Goal: Task Accomplishment & Management: Use online tool/utility

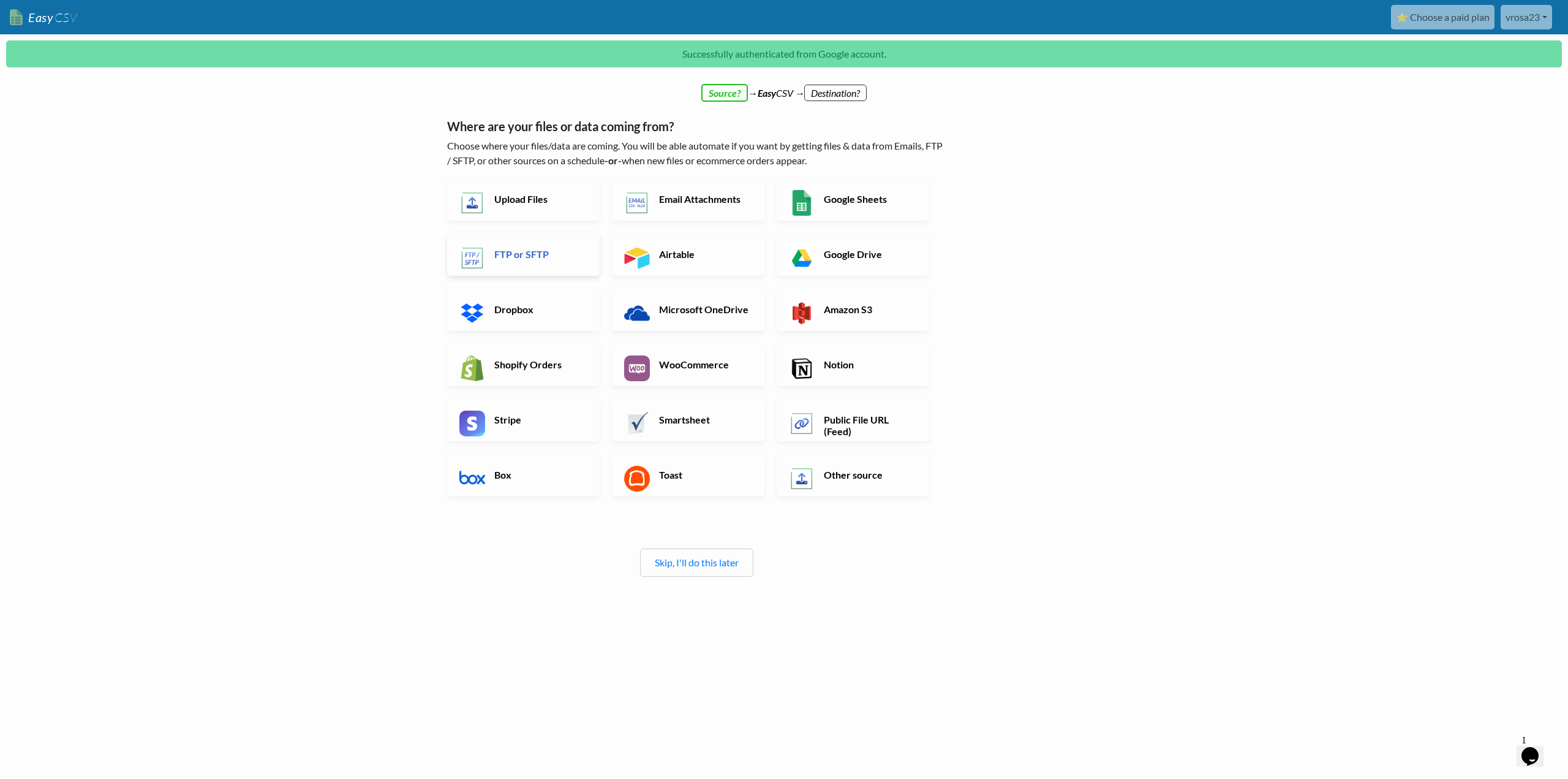
click at [498, 248] on h6 "FTP or SFTP" at bounding box center [539, 254] width 96 height 12
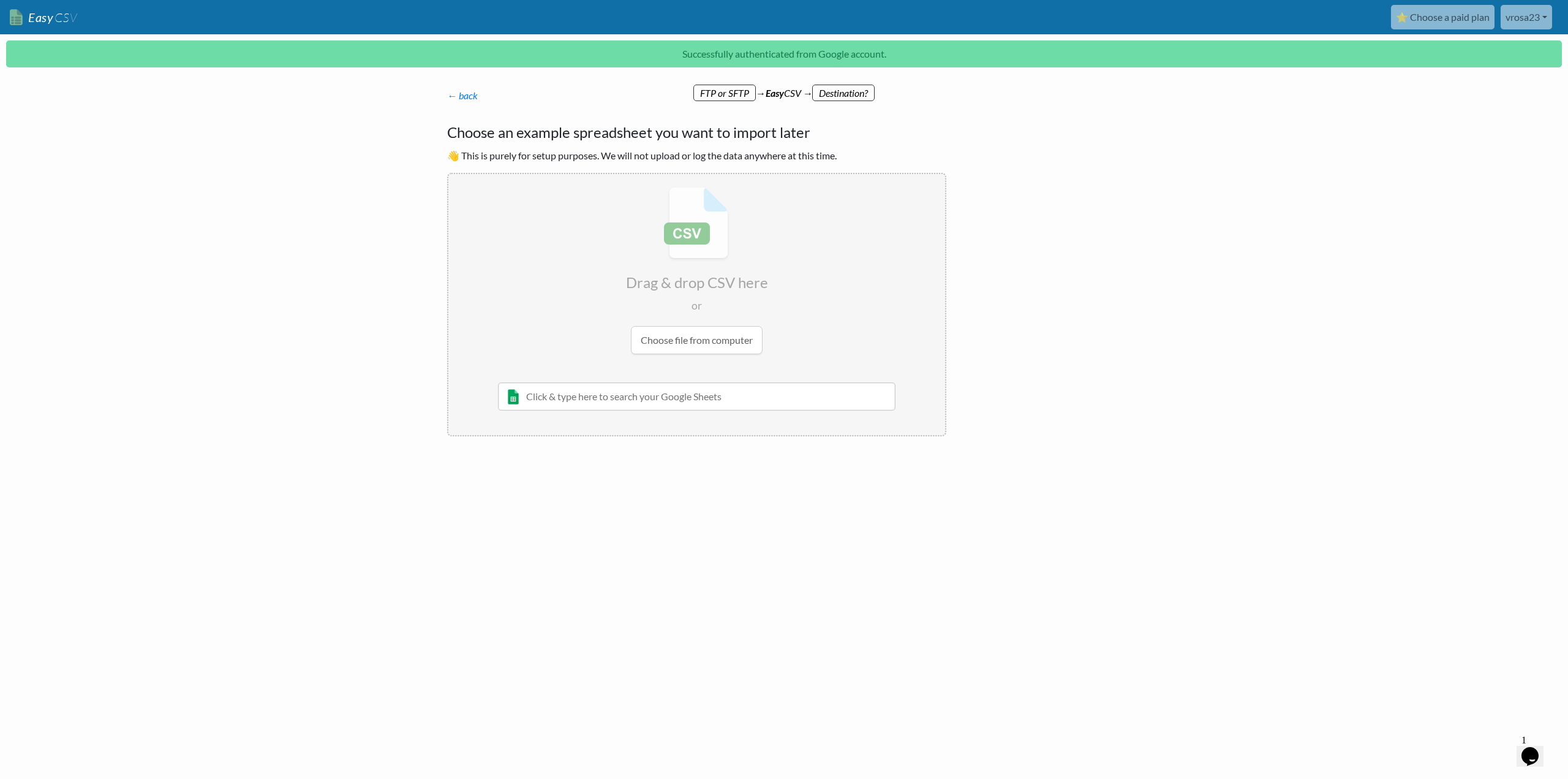
click at [687, 340] on input "file" at bounding box center [697, 270] width 497 height 193
type input "C:\fakepath\tot_emalholda.csv"
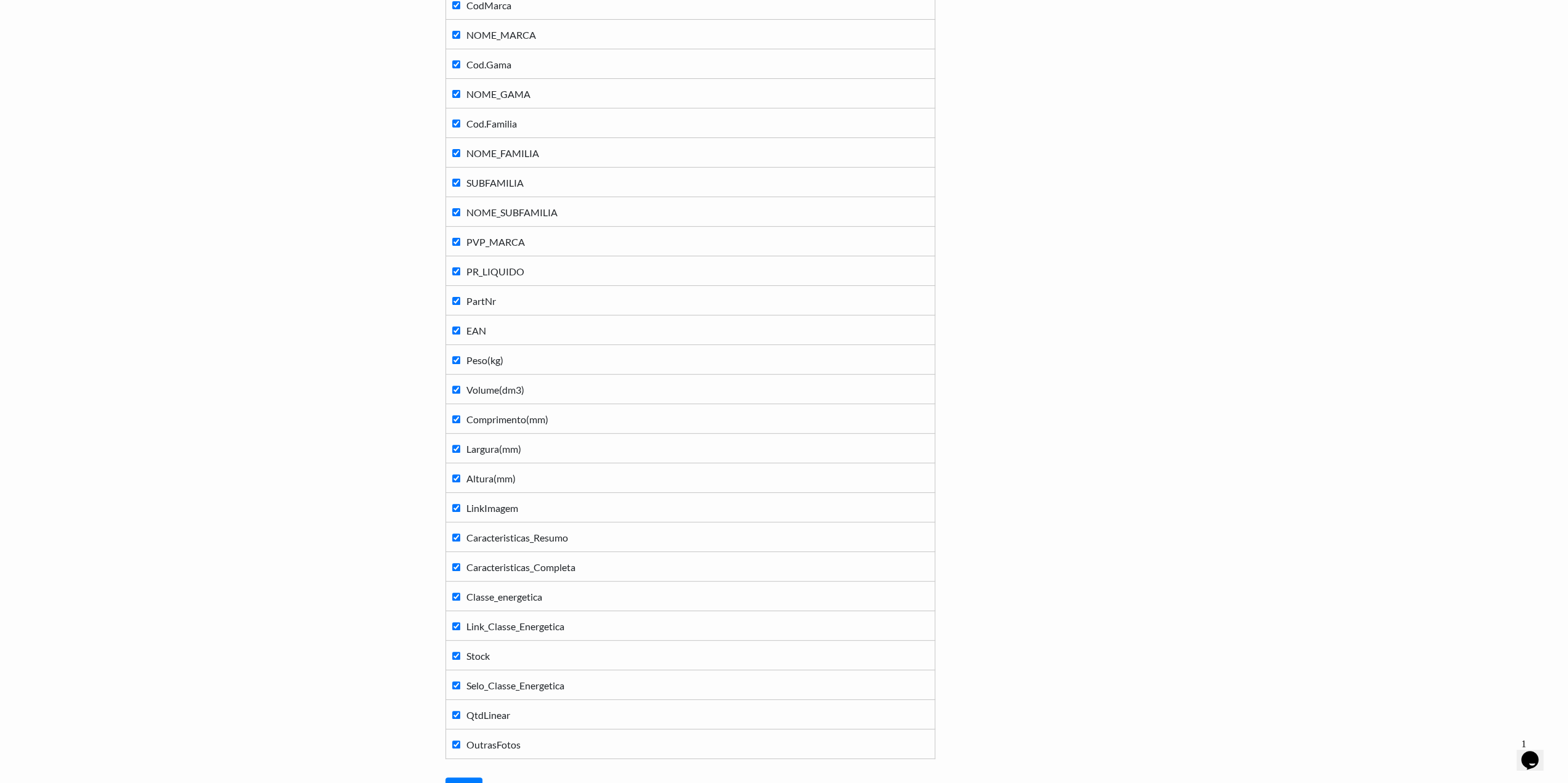
scroll to position [359, 0]
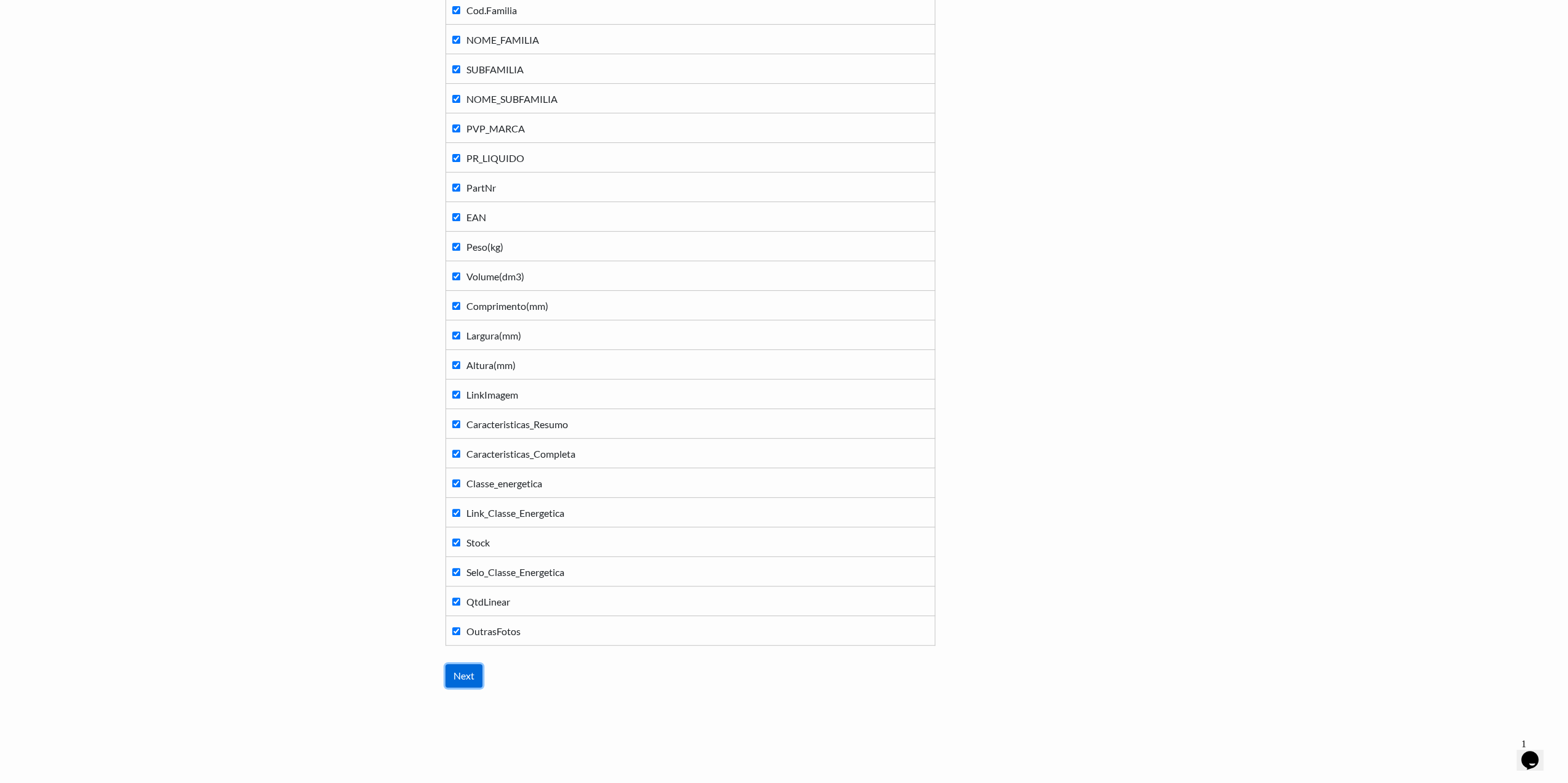
click at [462, 667] on input "Next" at bounding box center [464, 675] width 37 height 23
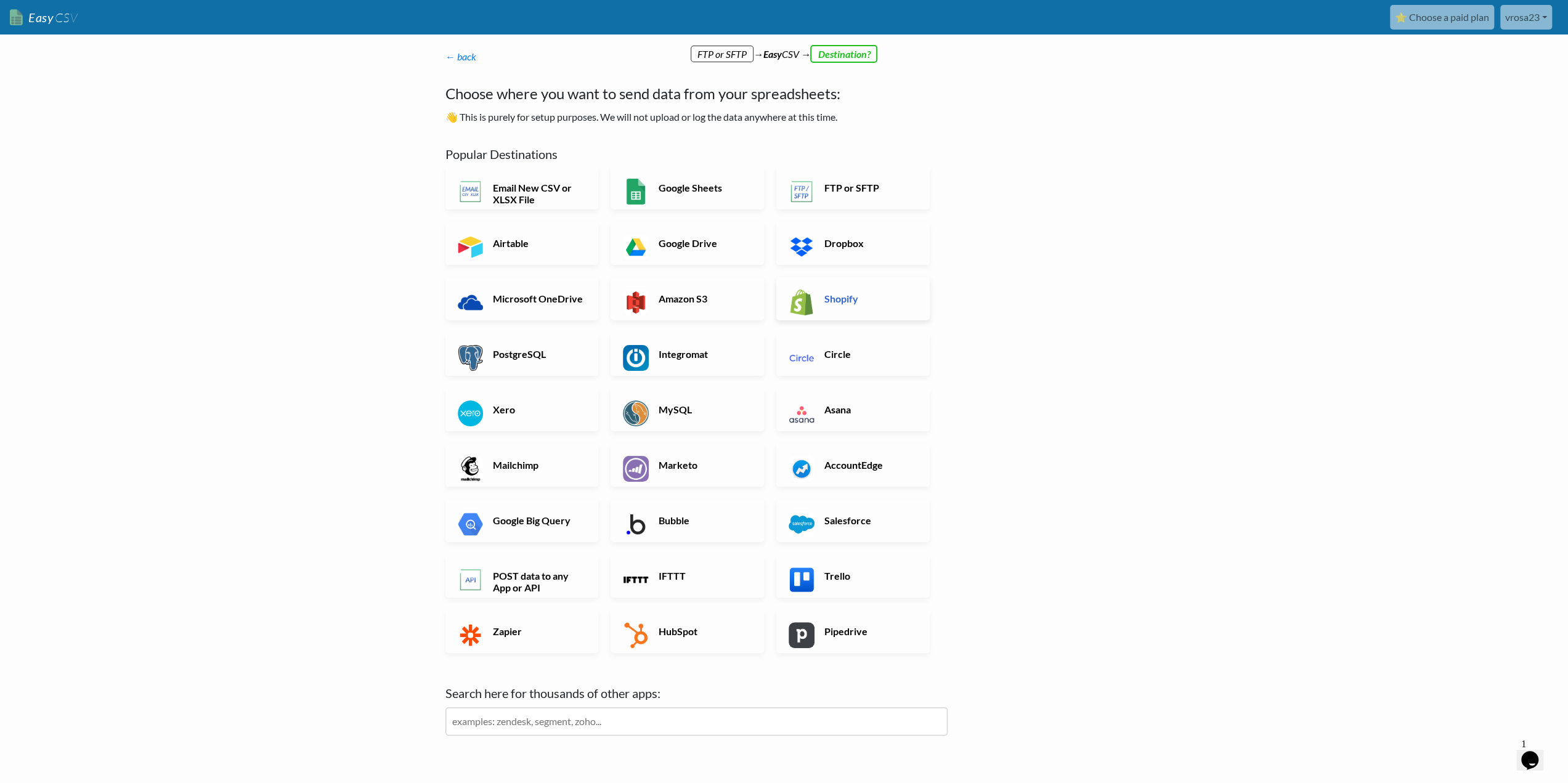
click at [824, 311] on link "Shopify" at bounding box center [853, 299] width 153 height 43
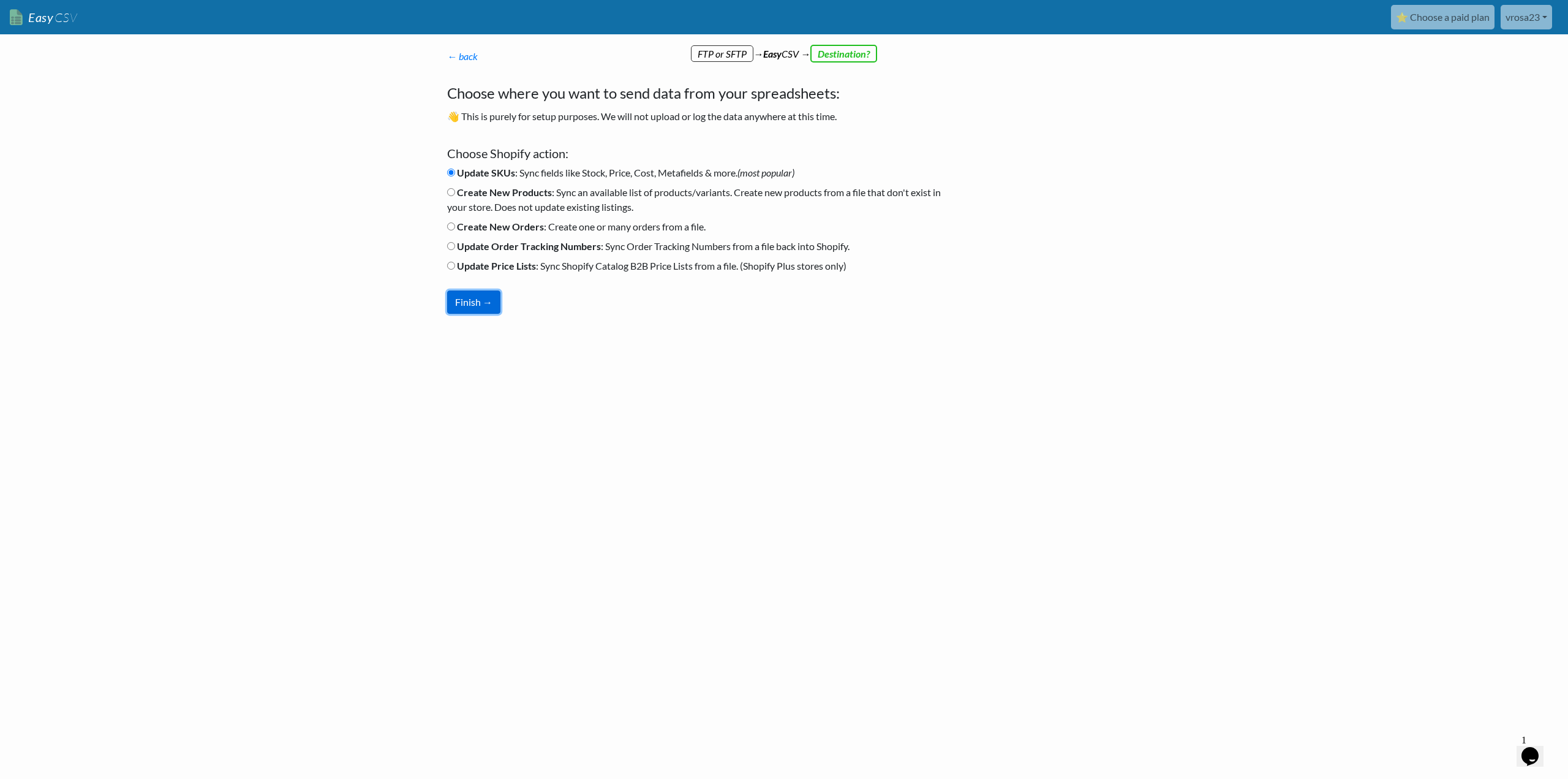
click at [471, 310] on button "Finish →" at bounding box center [473, 302] width 53 height 23
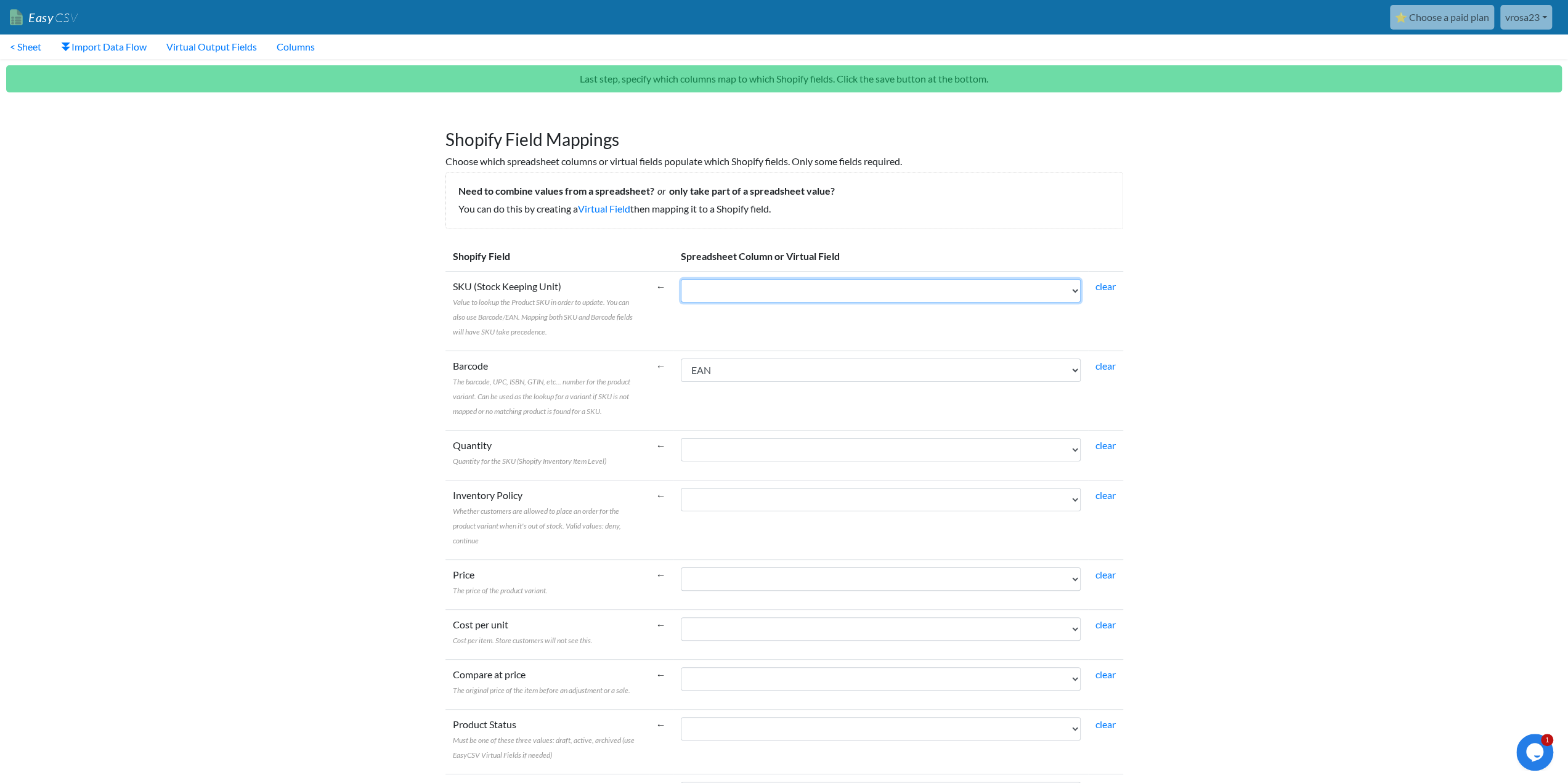
click at [850, 297] on select "Referencia Descri��o CodMarca NOME_MARCA Cod.Gama NOME_GAMA Cod.Familia NOME_FA…" at bounding box center [881, 290] width 400 height 23
select select "cr_757304"
click at [681, 279] on select "Referencia Descri��o CodMarca NOME_MARCA Cod.Gama NOME_GAMA Cod.Familia NOME_FA…" at bounding box center [881, 290] width 400 height 23
click at [720, 448] on select "Referencia Descri��o CodMarca NOME_MARCA Cod.Gama NOME_GAMA Cod.Familia NOME_FA…" at bounding box center [881, 449] width 400 height 23
select select "cr_757328"
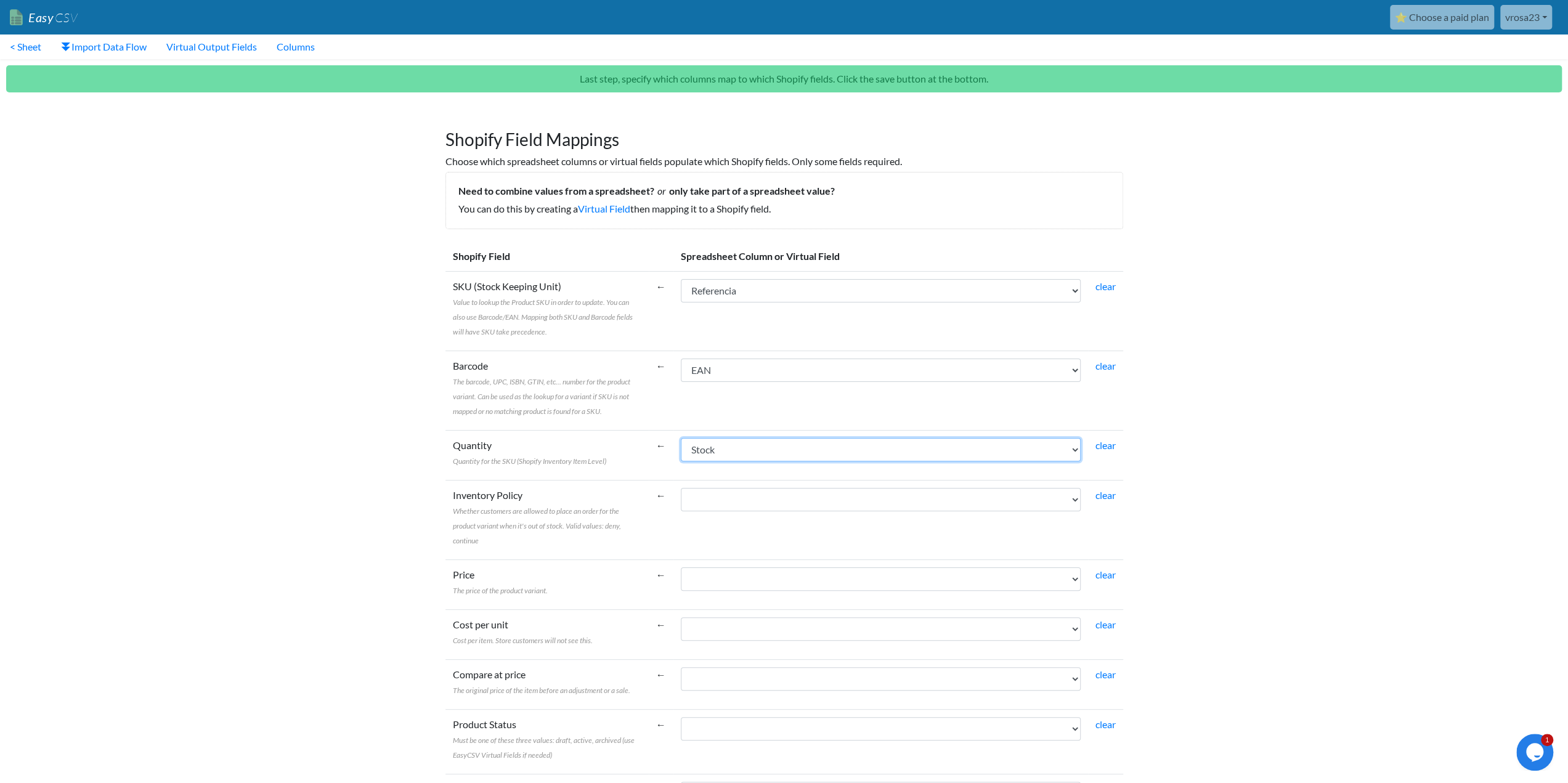
click at [681, 438] on select "Referencia Descri��o CodMarca NOME_MARCA Cod.Gama NOME_GAMA Cod.Familia NOME_FA…" at bounding box center [881, 449] width 400 height 23
click at [711, 504] on select "Referencia Descri��o CodMarca NOME_MARCA Cod.Gama NOME_GAMA Cod.Familia NOME_FA…" at bounding box center [881, 500] width 400 height 23
click at [643, 515] on td "Inventory Policy Whether customers are allowed to place an order for the produc…" at bounding box center [547, 519] width 203 height 80
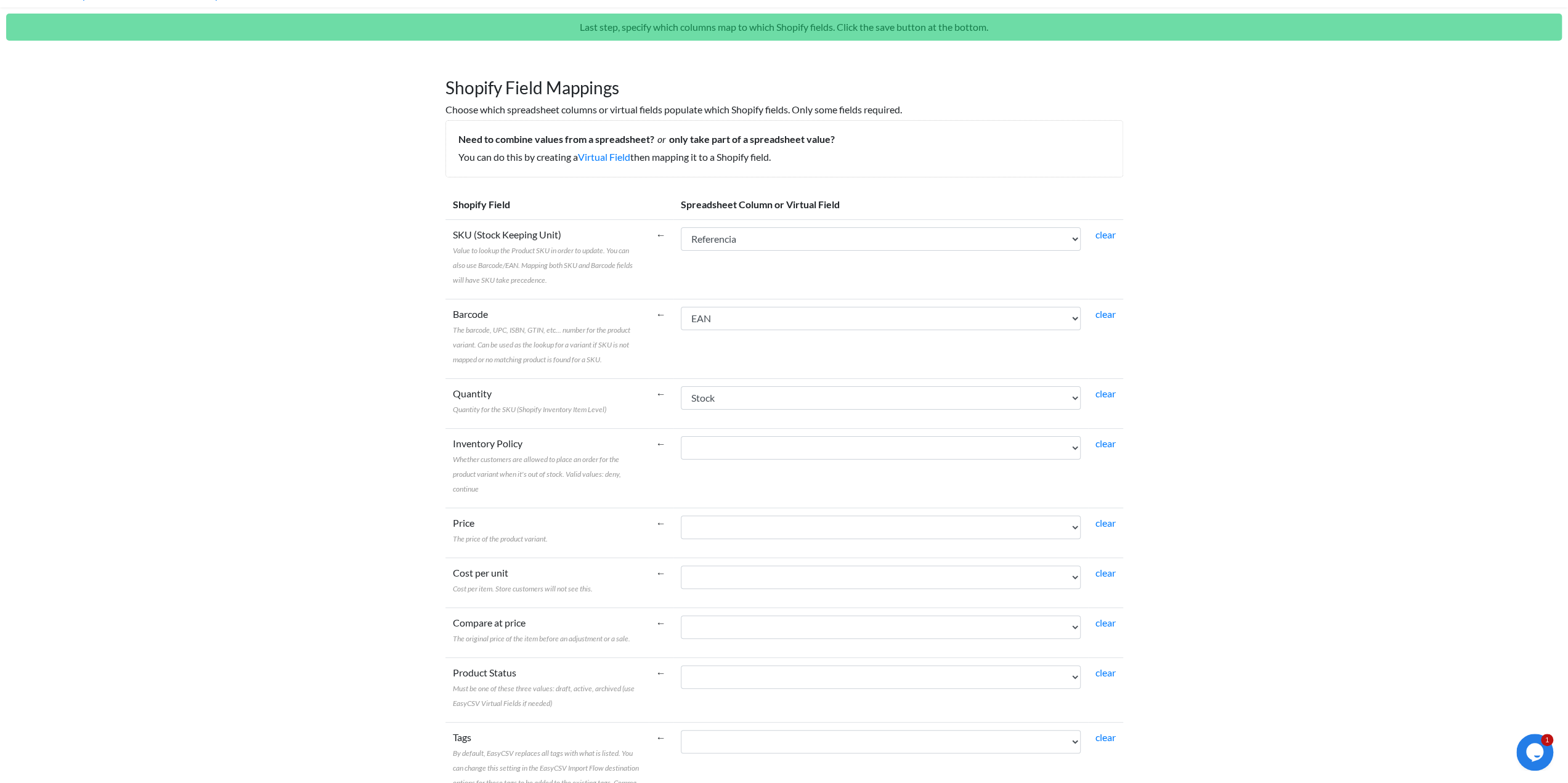
scroll to position [82, 0]
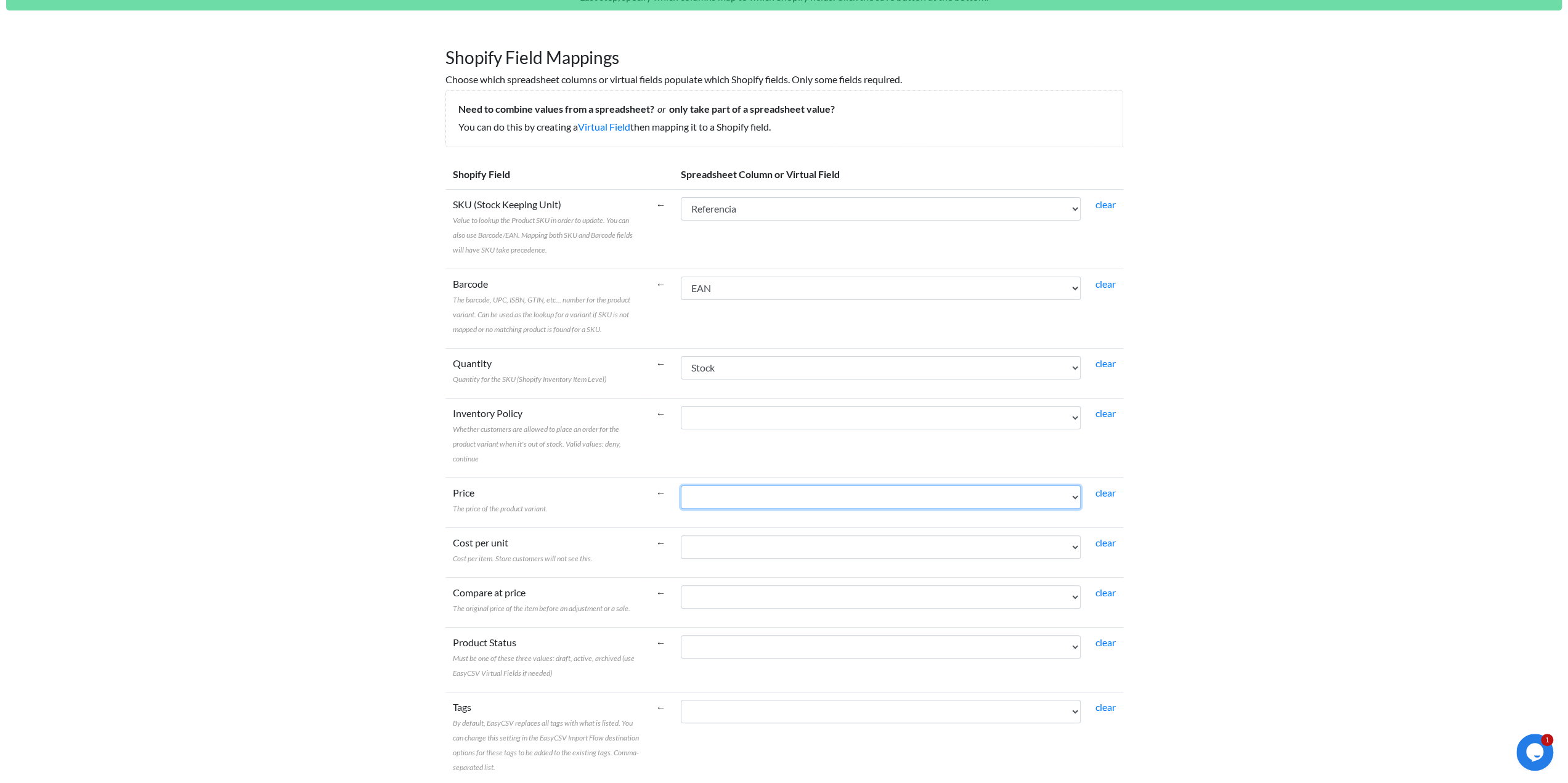
click at [705, 489] on select "Referencia Descri��o CodMarca NOME_MARCA Cod.Gama NOME_GAMA Cod.Familia NOME_FA…" at bounding box center [881, 497] width 400 height 23
select select "cr_757314"
click at [681, 486] on select "Referencia Descri��o CodMarca NOME_MARCA Cod.Gama NOME_GAMA Cod.Familia NOME_FA…" at bounding box center [881, 497] width 400 height 23
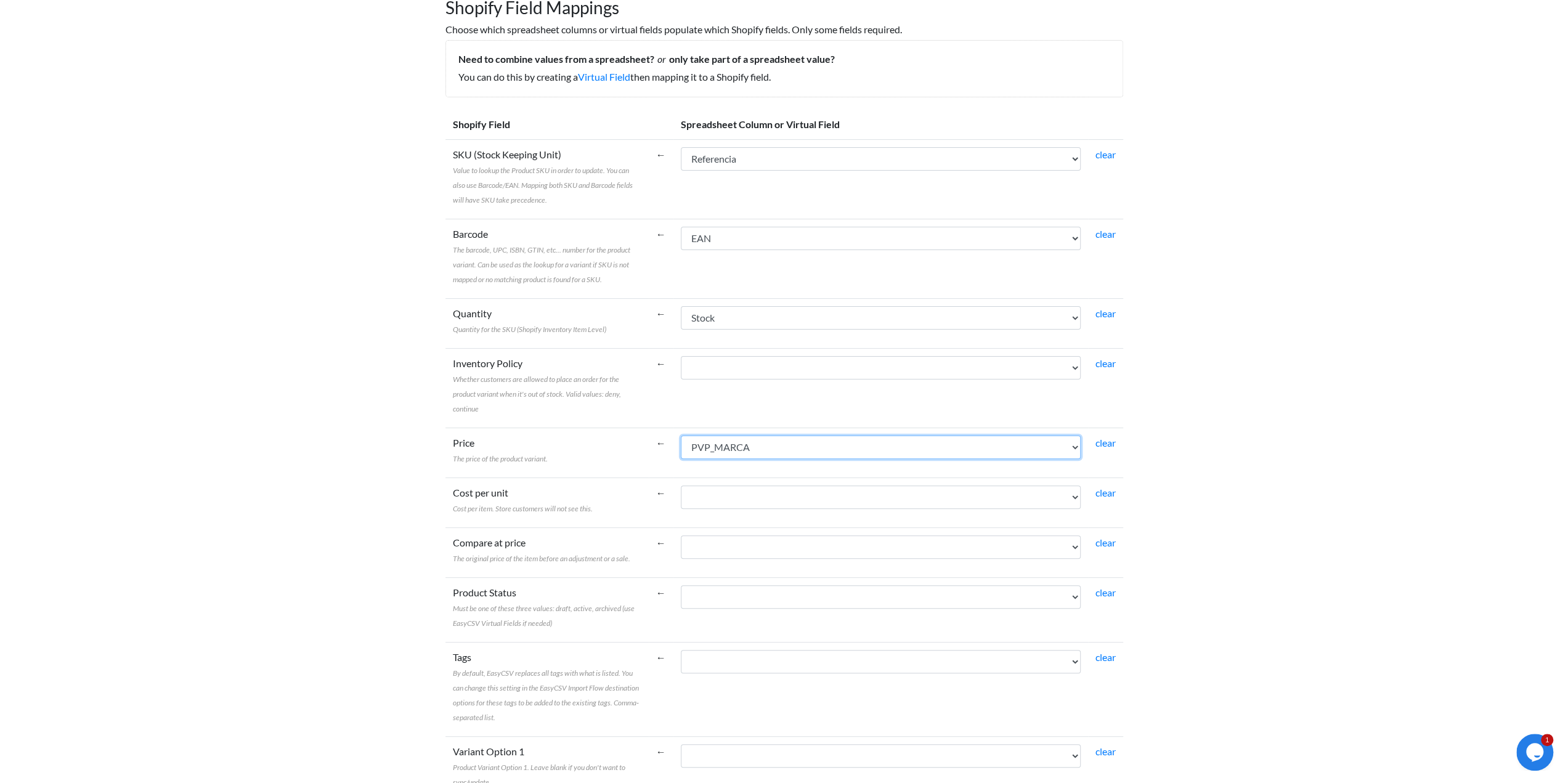
scroll to position [163, 0]
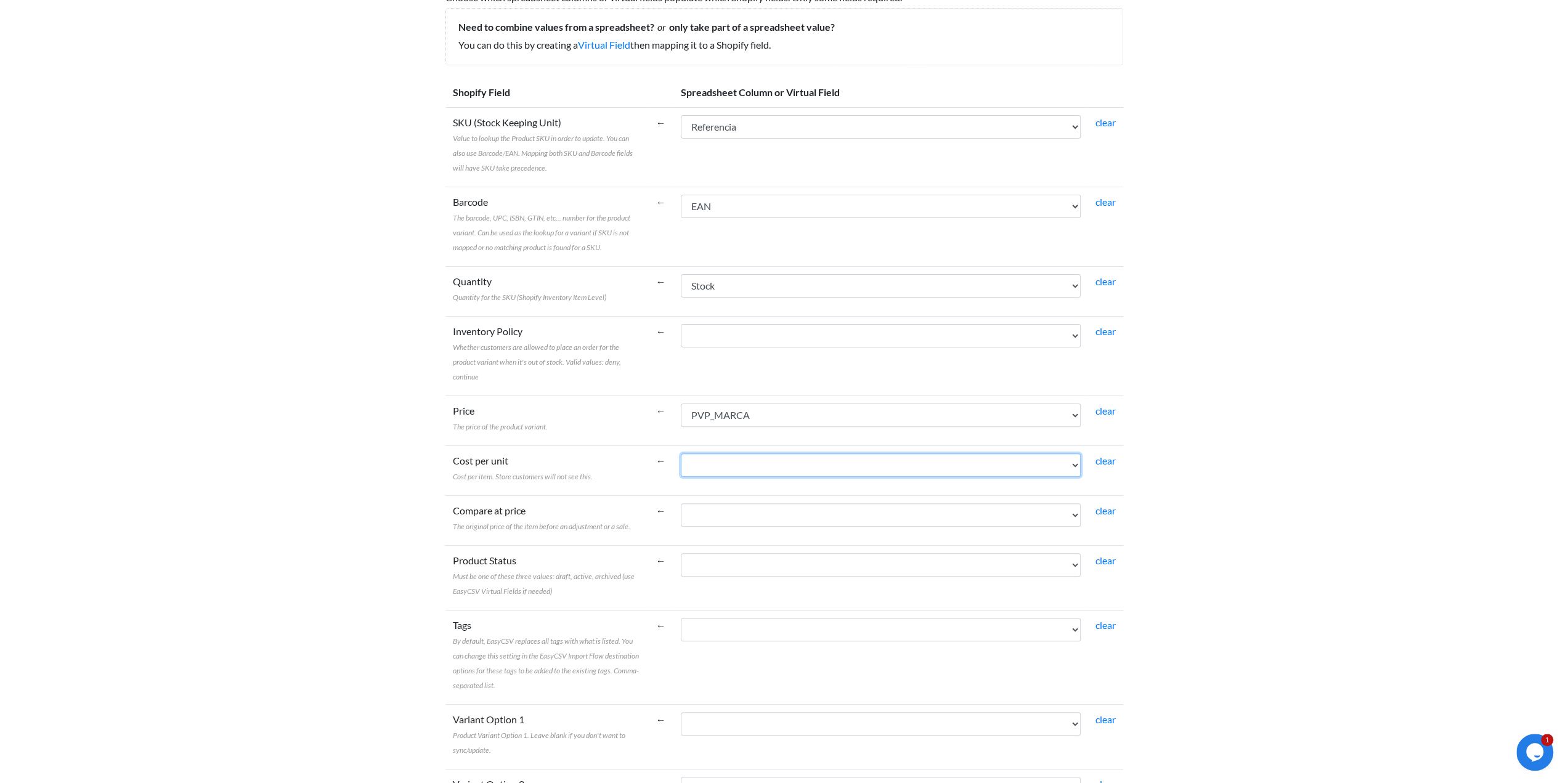
click at [705, 462] on select "Referencia Descri��o CodMarca NOME_MARCA Cod.Gama NOME_GAMA Cod.Familia NOME_FA…" at bounding box center [881, 465] width 400 height 23
click at [700, 571] on select "Referencia Descri��o CodMarca NOME_MARCA Cod.Gama NOME_GAMA Cod.Familia NOME_FA…" at bounding box center [881, 565] width 400 height 23
click at [699, 630] on select "Referencia Descri��o CodMarca NOME_MARCA Cod.Gama NOME_GAMA Cod.Familia NOME_FA…" at bounding box center [881, 629] width 400 height 23
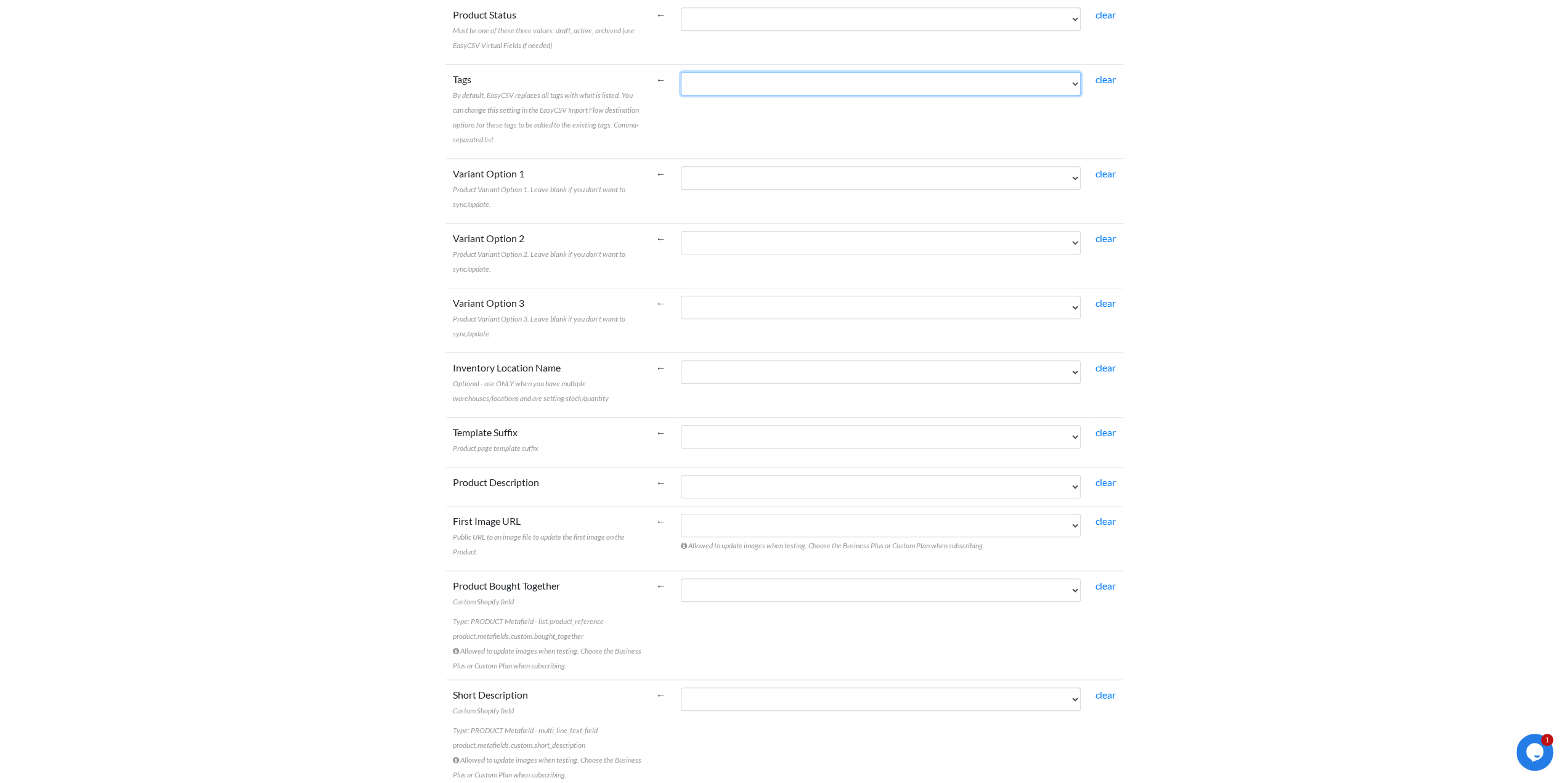
scroll to position [739, 0]
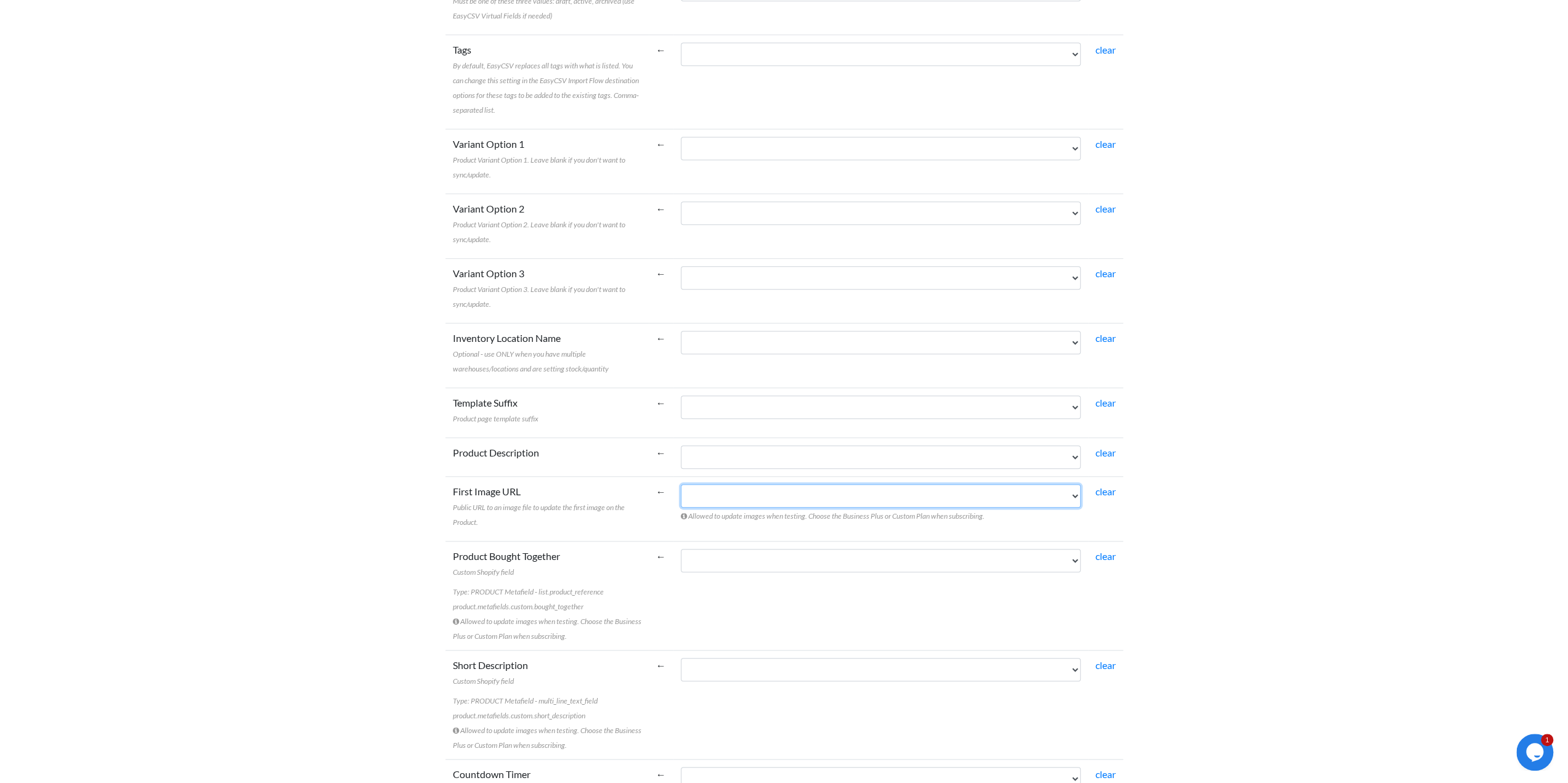
click at [699, 489] on select "Referencia Descri��o CodMarca NOME_MARCA Cod.Gama NOME_GAMA Cod.Familia NOME_FA…" at bounding box center [881, 496] width 400 height 23
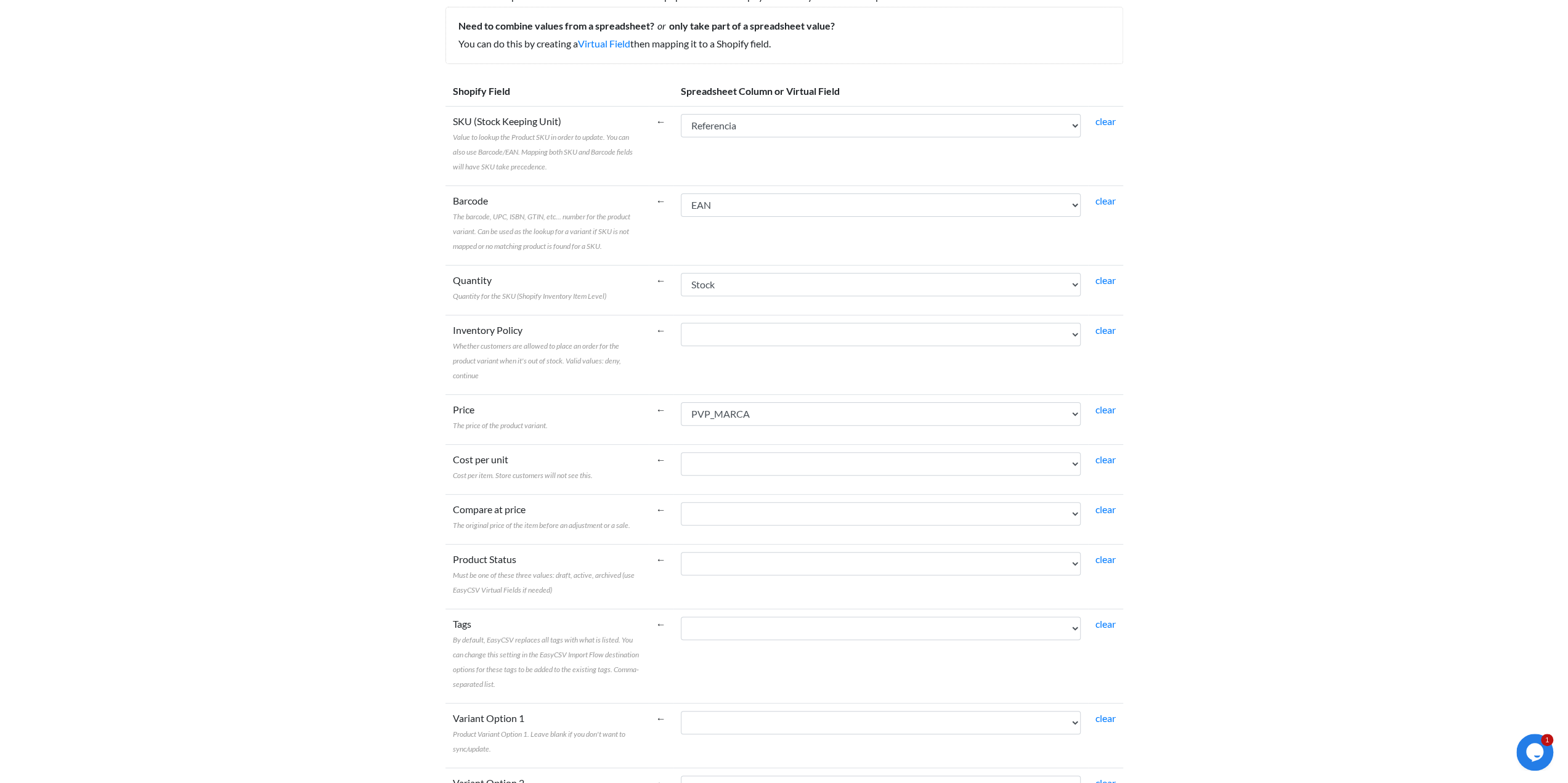
scroll to position [82, 0]
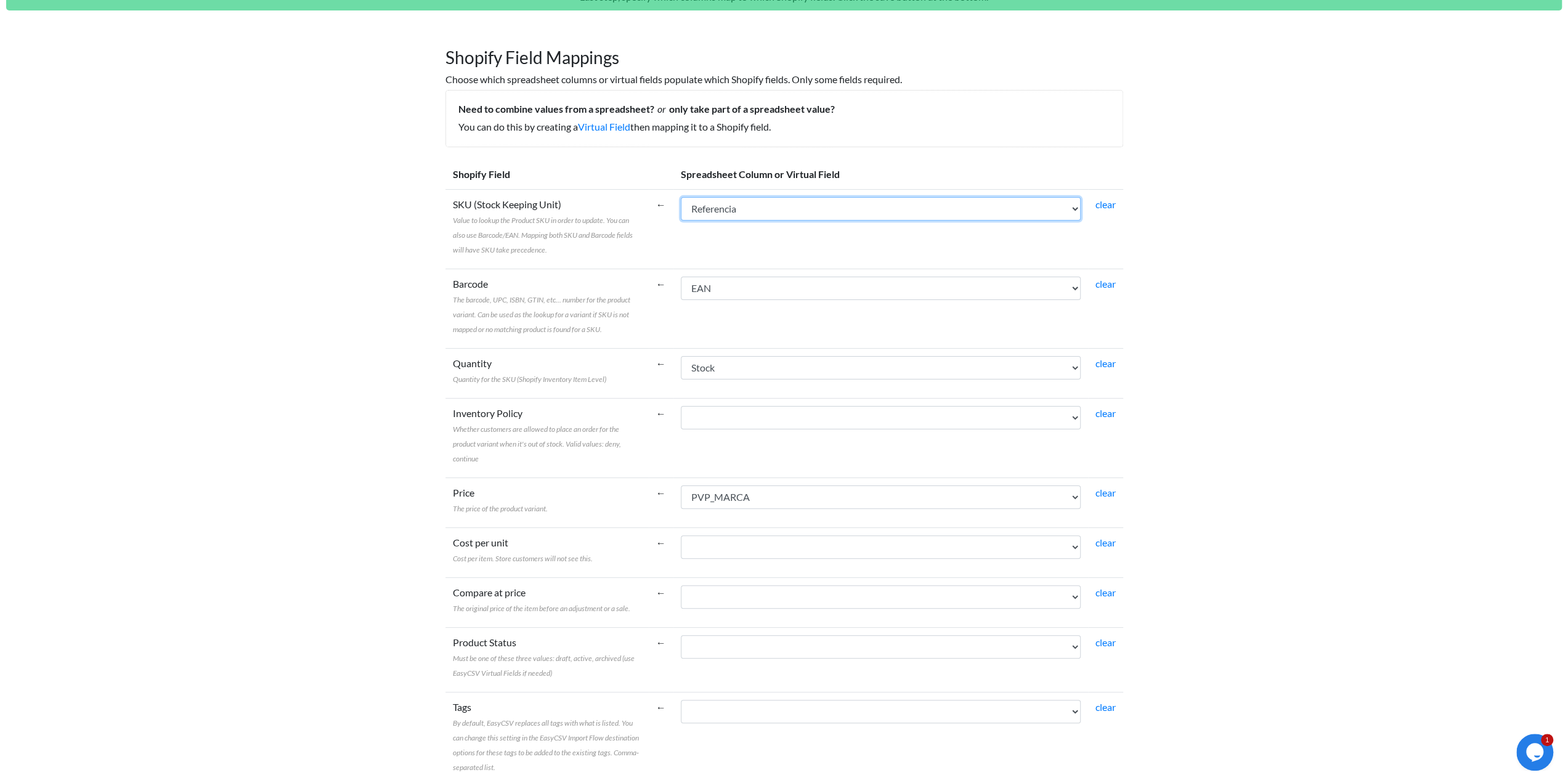
click at [729, 206] on select "Referencia Descri��o CodMarca NOME_MARCA Cod.Gama NOME_GAMA Cod.Familia NOME_FA…" at bounding box center [881, 208] width 400 height 23
click at [681, 197] on select "Referencia Descri��o CodMarca NOME_MARCA Cod.Gama NOME_GAMA Cod.Familia NOME_FA…" at bounding box center [881, 208] width 400 height 23
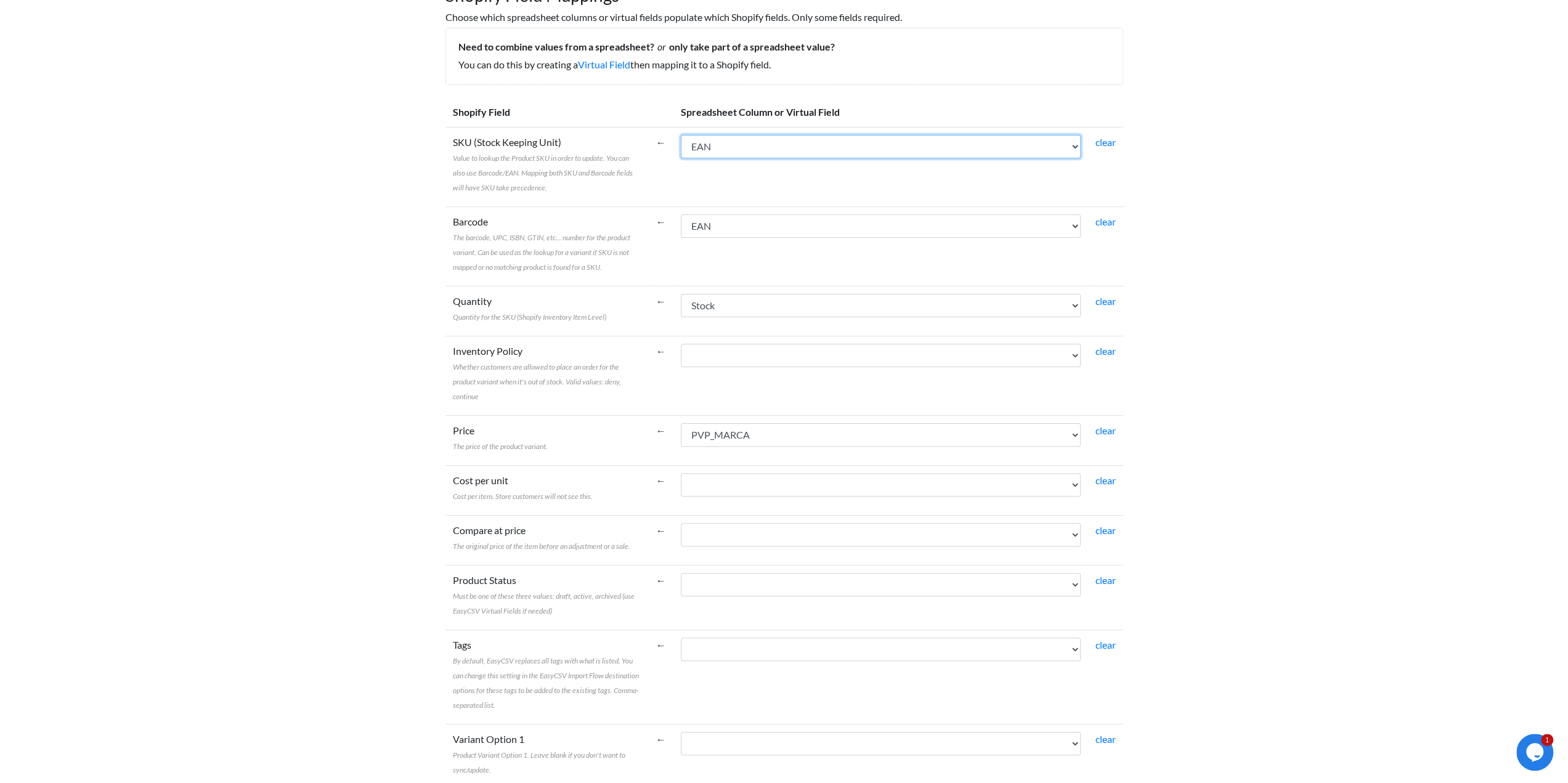
scroll to position [163, 0]
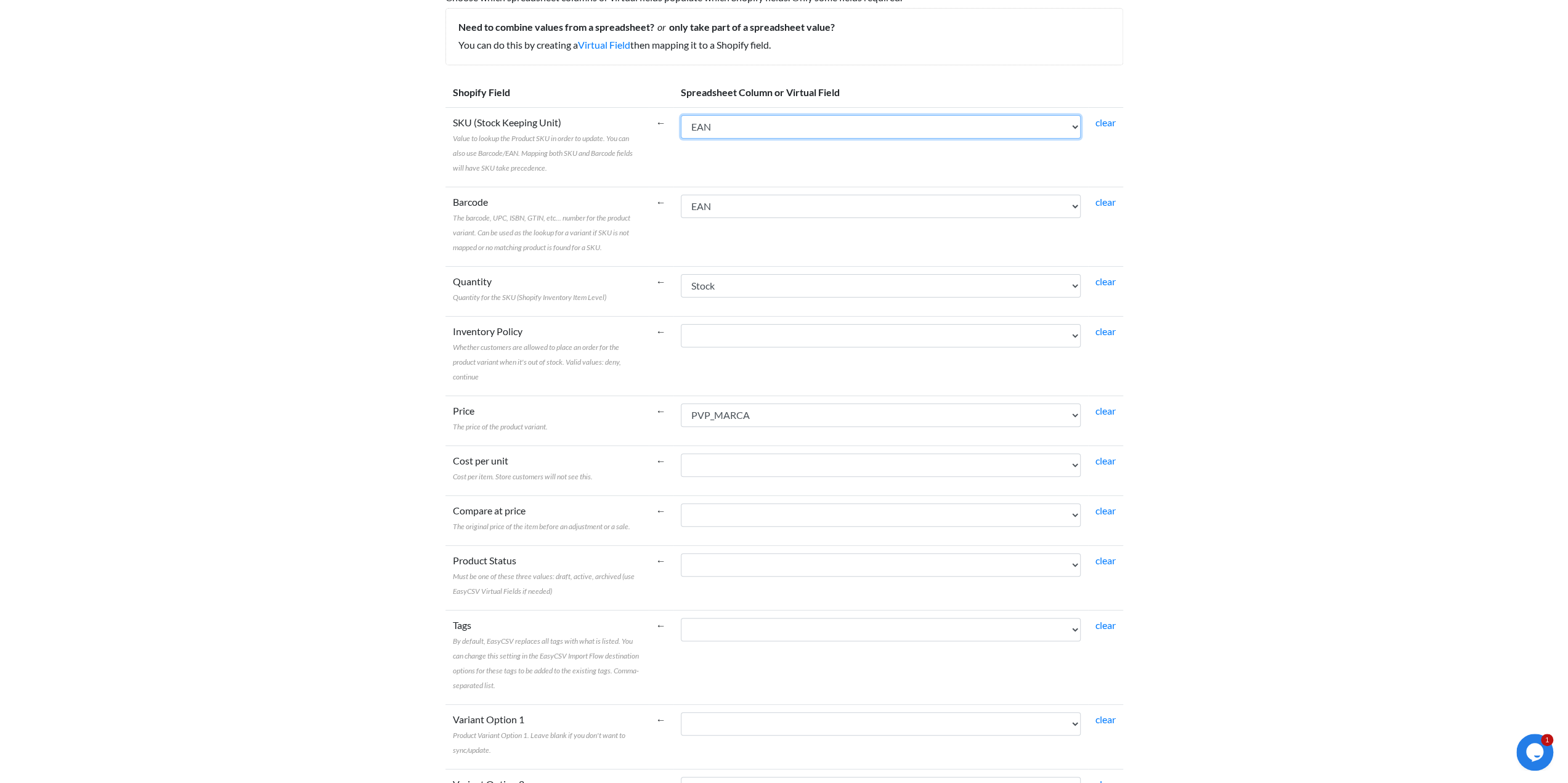
click at [744, 128] on select "Referencia Descri��o CodMarca NOME_MARCA Cod.Gama NOME_GAMA Cod.Familia NOME_FA…" at bounding box center [881, 127] width 400 height 23
select select "cr_757304"
click at [681, 115] on select "Referencia Descri��o CodMarca NOME_MARCA Cod.Gama NOME_GAMA Cod.Familia NOME_FA…" at bounding box center [881, 127] width 400 height 23
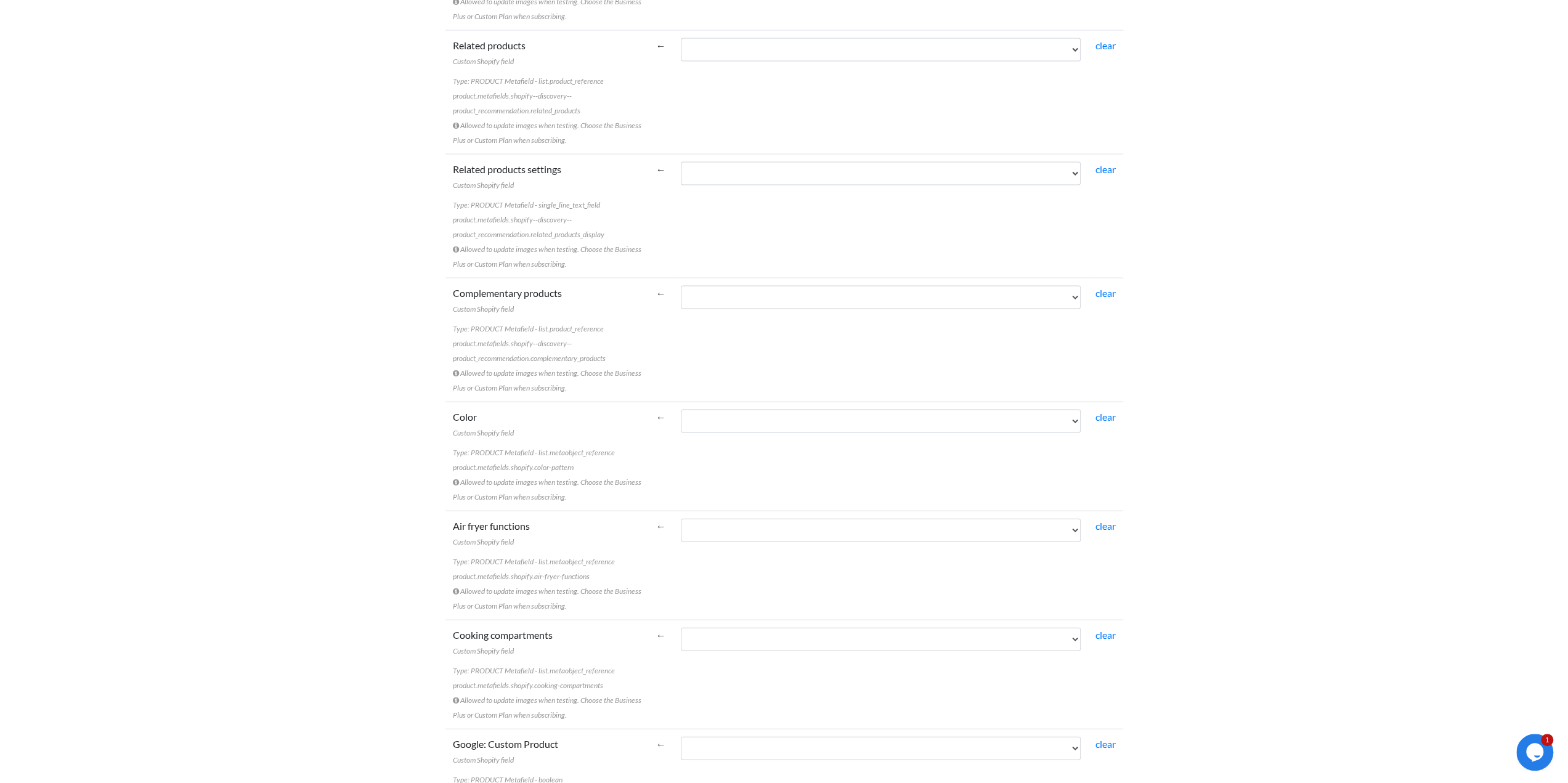
scroll to position [2627, 0]
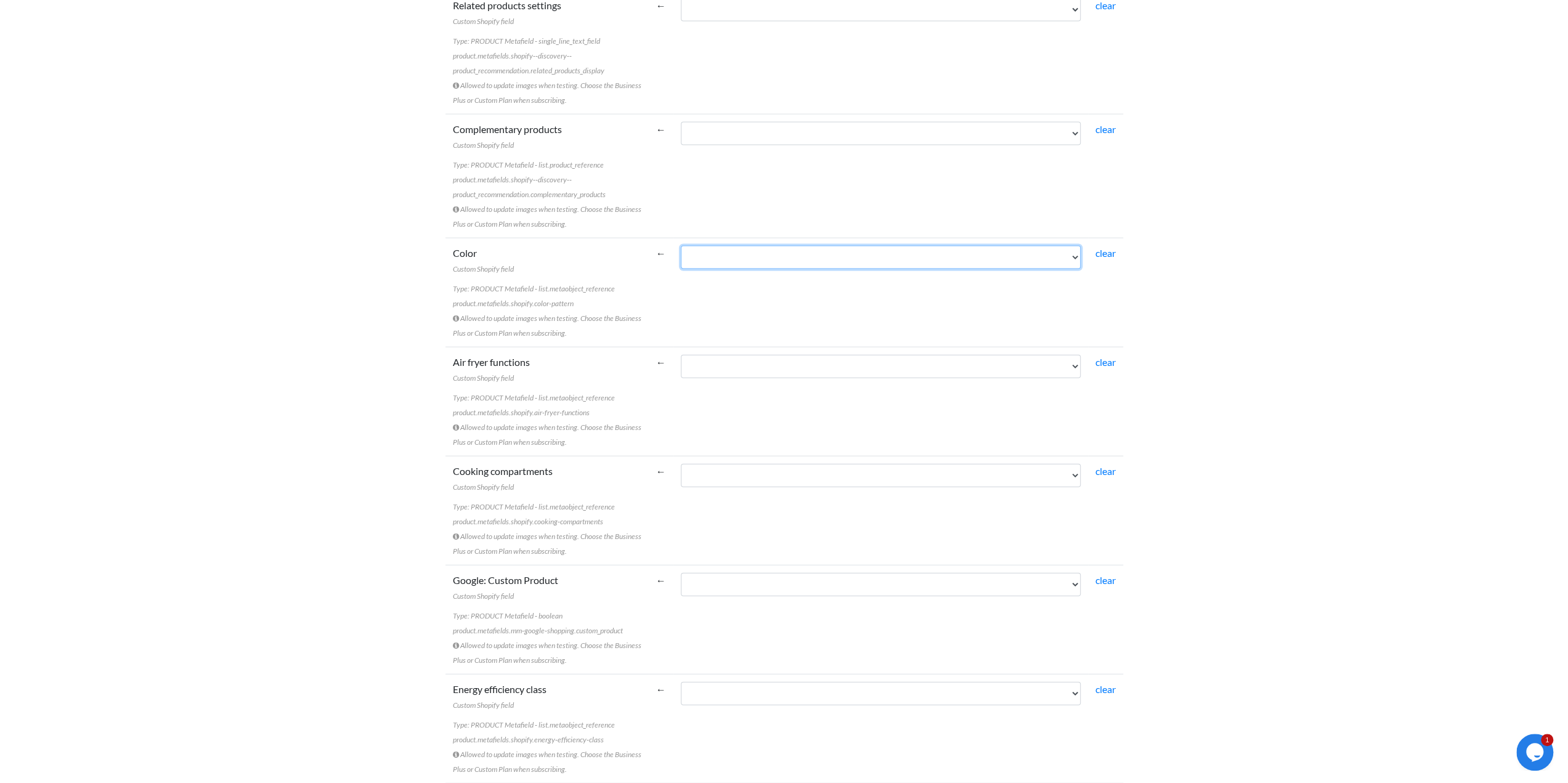
click at [714, 246] on select "Referencia Descri��o CodMarca NOME_MARCA Cod.Gama NOME_GAMA Cod.Familia NOME_FA…" at bounding box center [881, 257] width 400 height 23
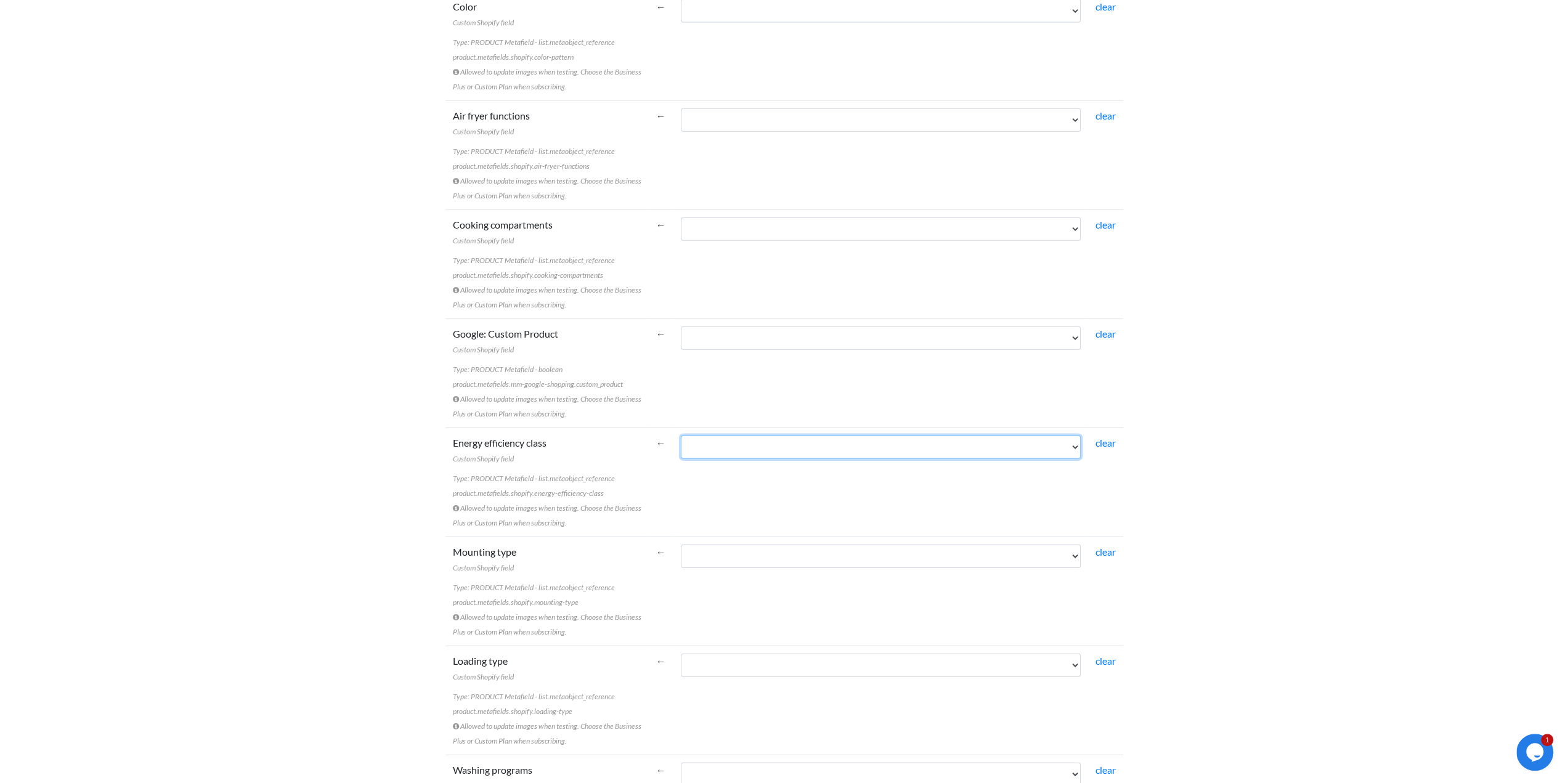
click at [724, 438] on select "Referencia Descri��o CodMarca NOME_MARCA Cod.Gama NOME_GAMA Cod.Familia NOME_FA…" at bounding box center [881, 447] width 400 height 23
select select "cr_757329"
click at [681, 435] on select "Referencia Descri��o CodMarca NOME_MARCA Cod.Gama NOME_GAMA Cod.Familia NOME_FA…" at bounding box center [881, 447] width 400 height 23
click at [750, 443] on select "Referencia Descri��o CodMarca NOME_MARCA Cod.Gama NOME_GAMA Cod.Familia NOME_FA…" at bounding box center [881, 447] width 400 height 23
click at [681, 435] on select "Referencia Descri��o CodMarca NOME_MARCA Cod.Gama NOME_GAMA Cod.Familia NOME_FA…" at bounding box center [881, 447] width 400 height 23
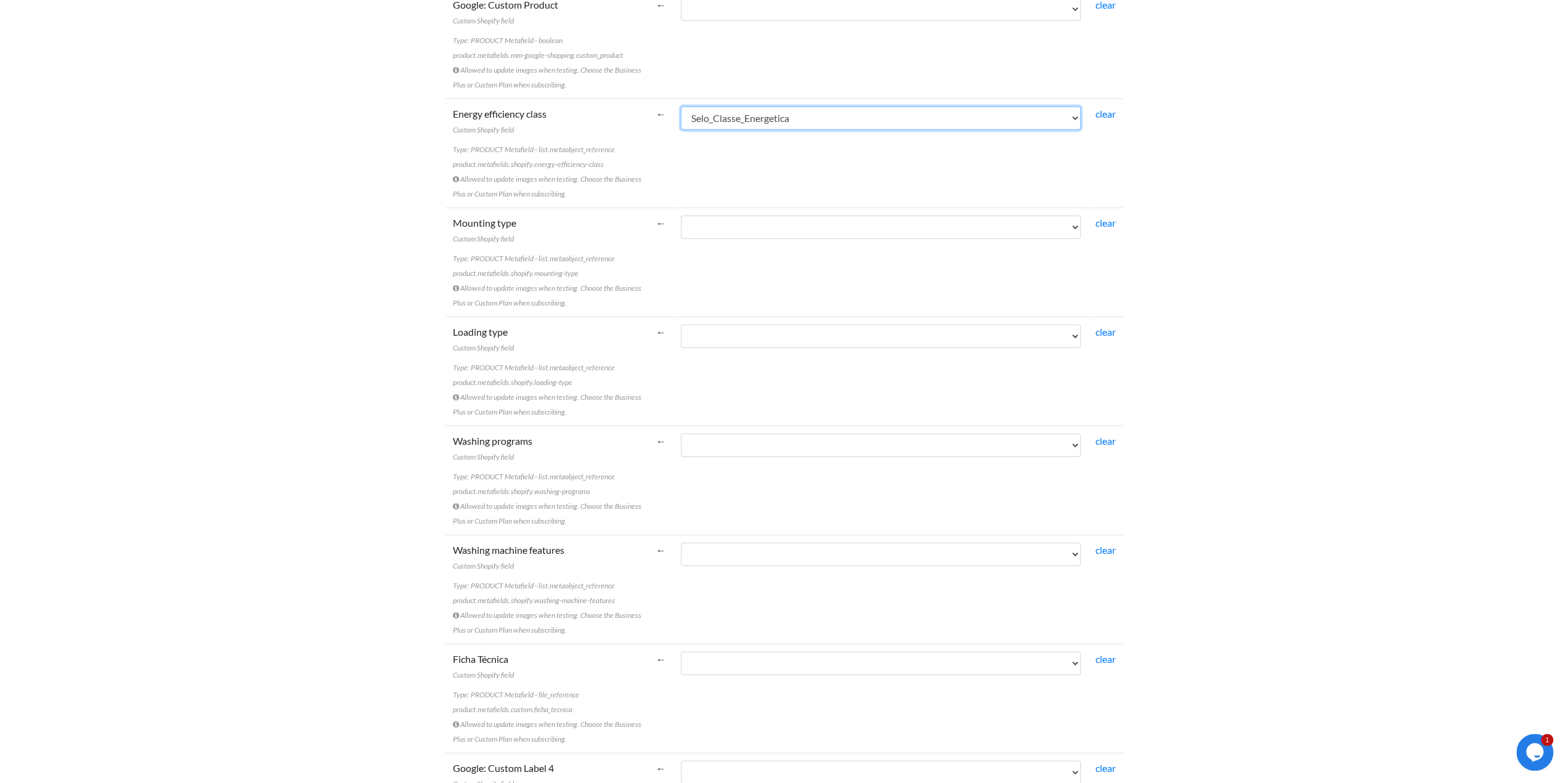
scroll to position [3366, 0]
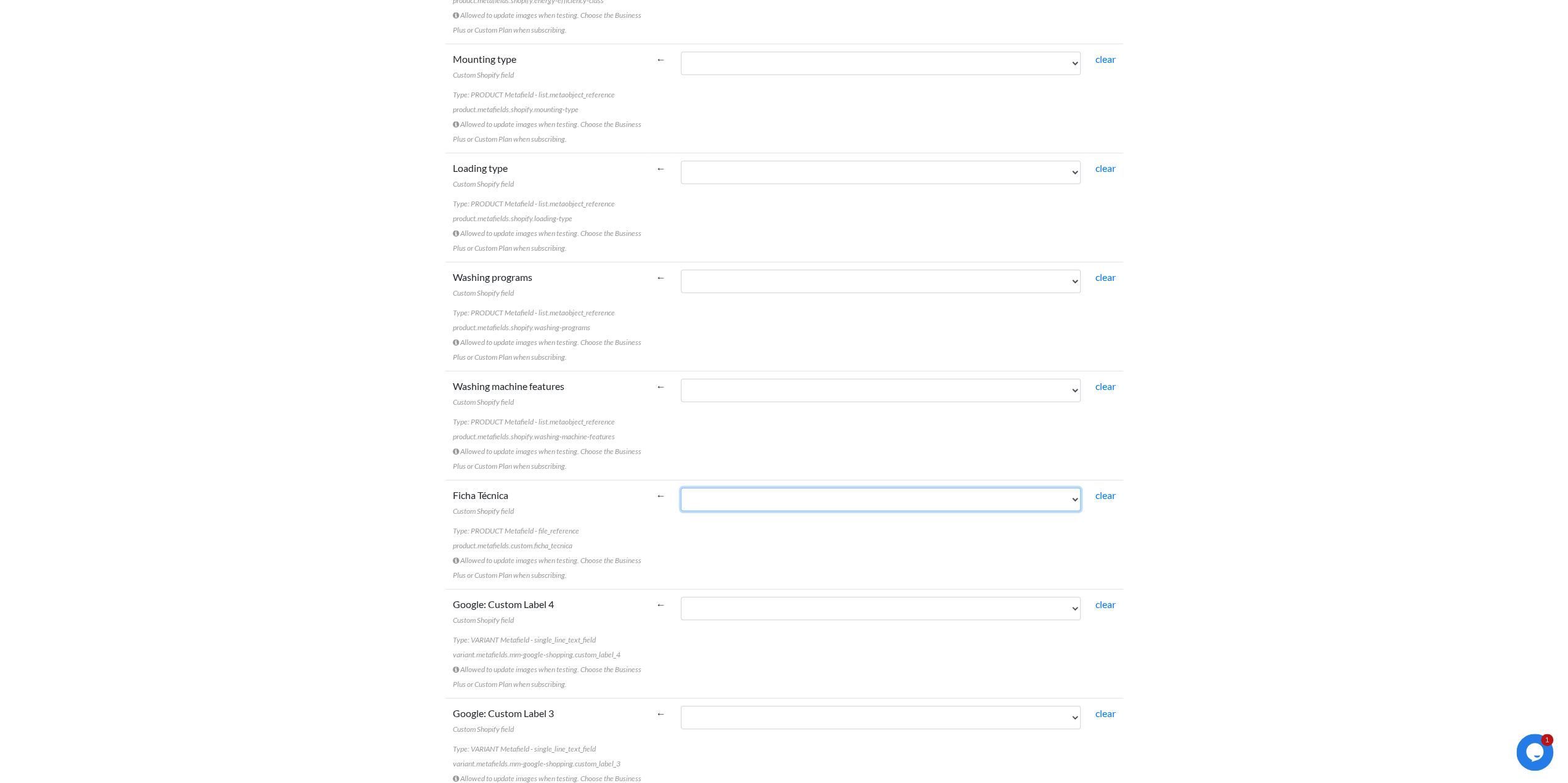
click at [693, 491] on select "Referencia Descri��o CodMarca NOME_MARCA Cod.Gama NOME_GAMA Cod.Familia NOME_FA…" at bounding box center [881, 500] width 400 height 23
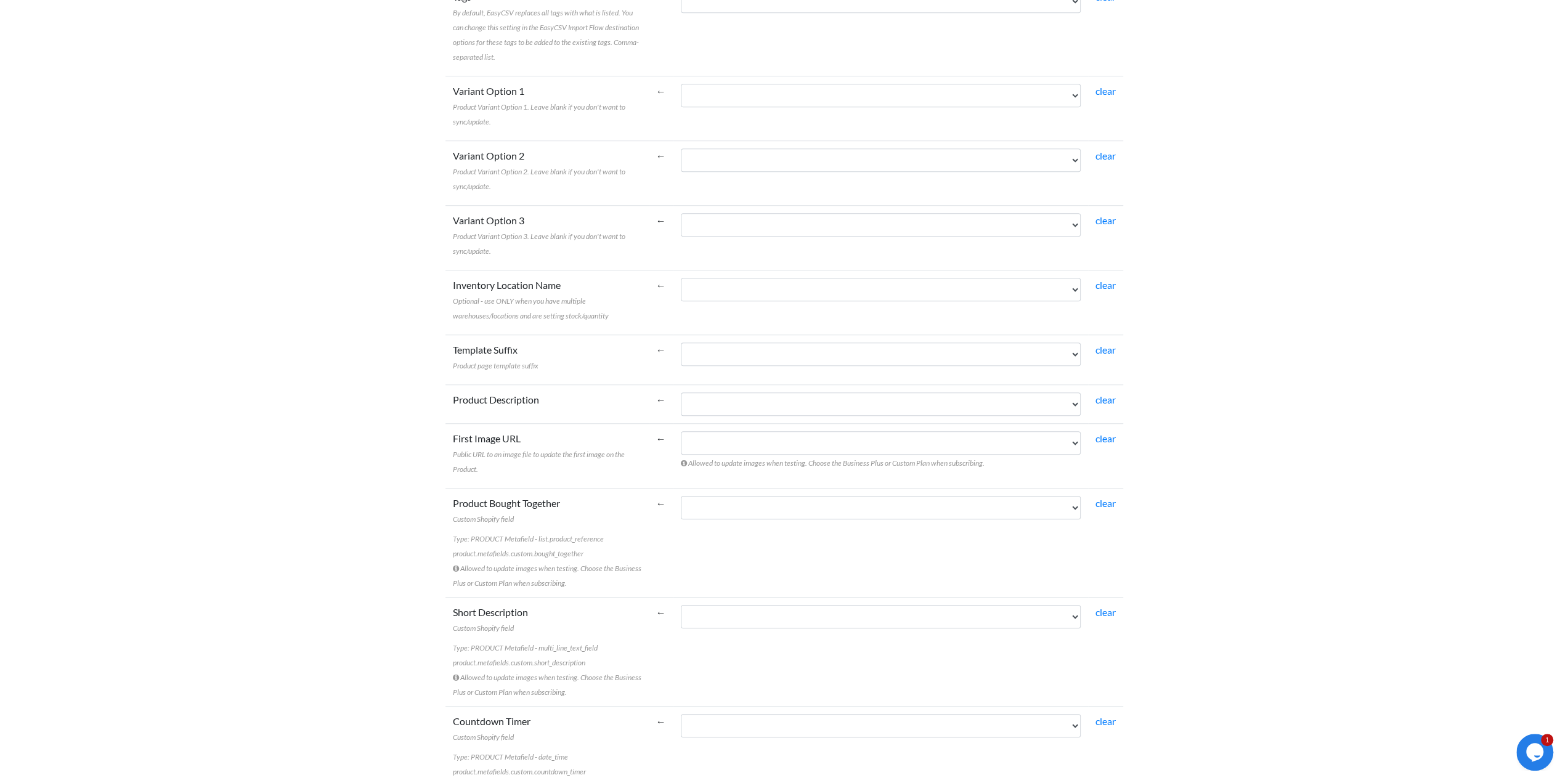
scroll to position [821, 0]
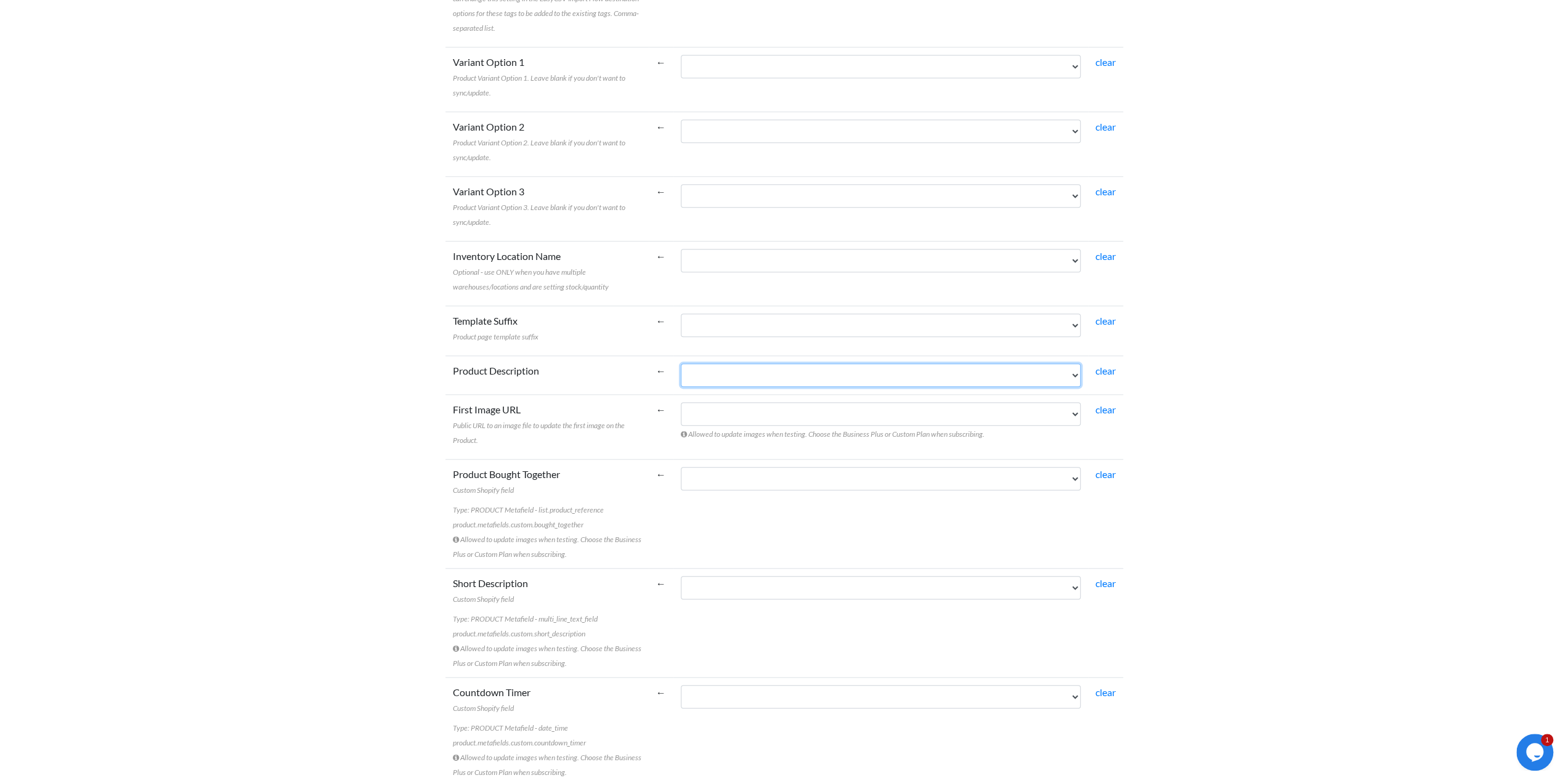
click at [726, 370] on select "Referencia Descri��o CodMarca NOME_MARCA Cod.Gama NOME_GAMA Cod.Familia NOME_FA…" at bounding box center [881, 375] width 400 height 23
select select "cr_757305"
click at [681, 363] on select "Referencia Descri��o CodMarca NOME_MARCA Cod.Gama NOME_GAMA Cod.Familia NOME_FA…" at bounding box center [881, 375] width 400 height 23
click at [720, 416] on select "Referencia Descri��o CodMarca NOME_MARCA Cod.Gama NOME_GAMA Cod.Familia NOME_FA…" at bounding box center [881, 414] width 400 height 23
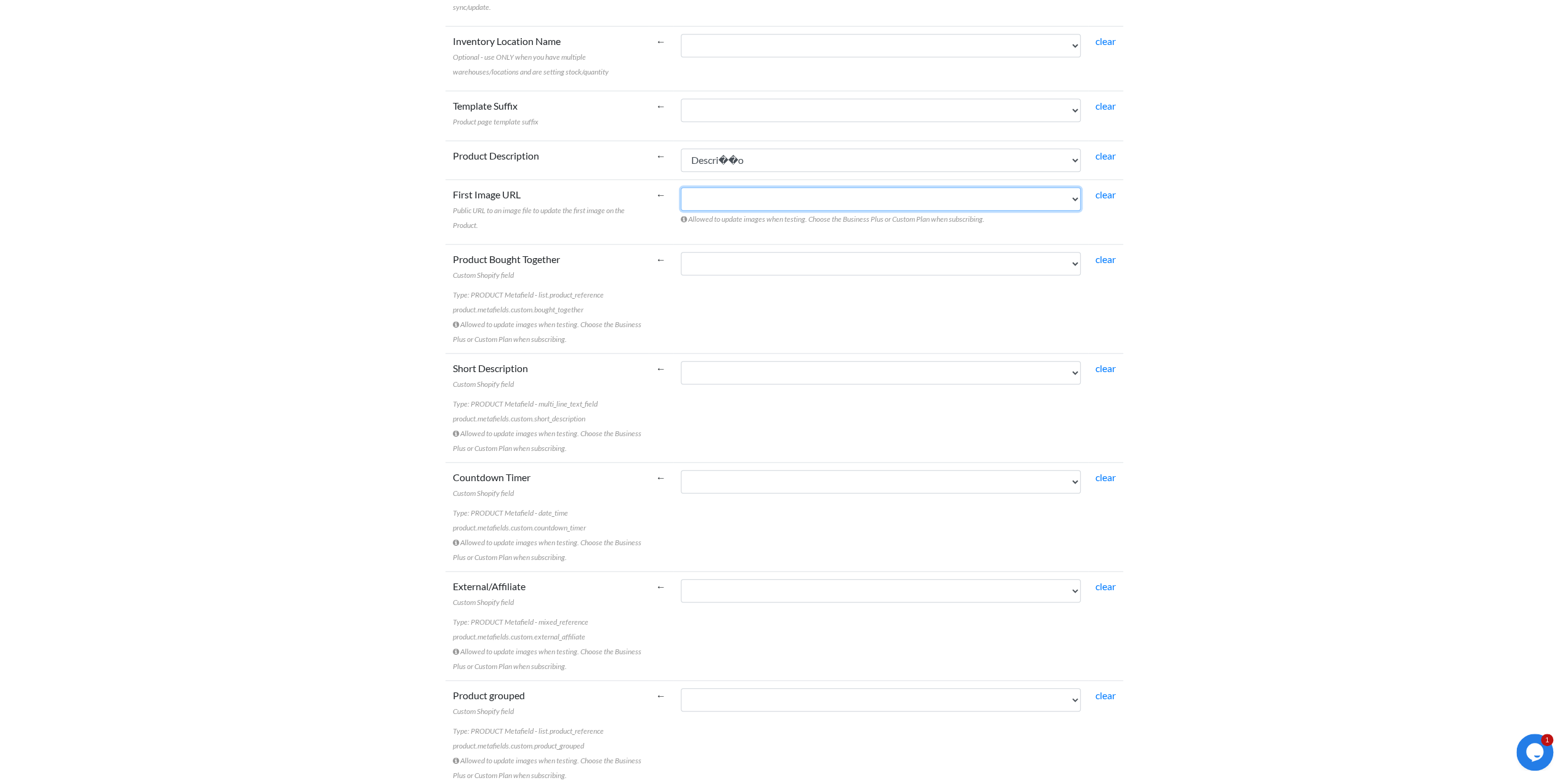
scroll to position [1067, 0]
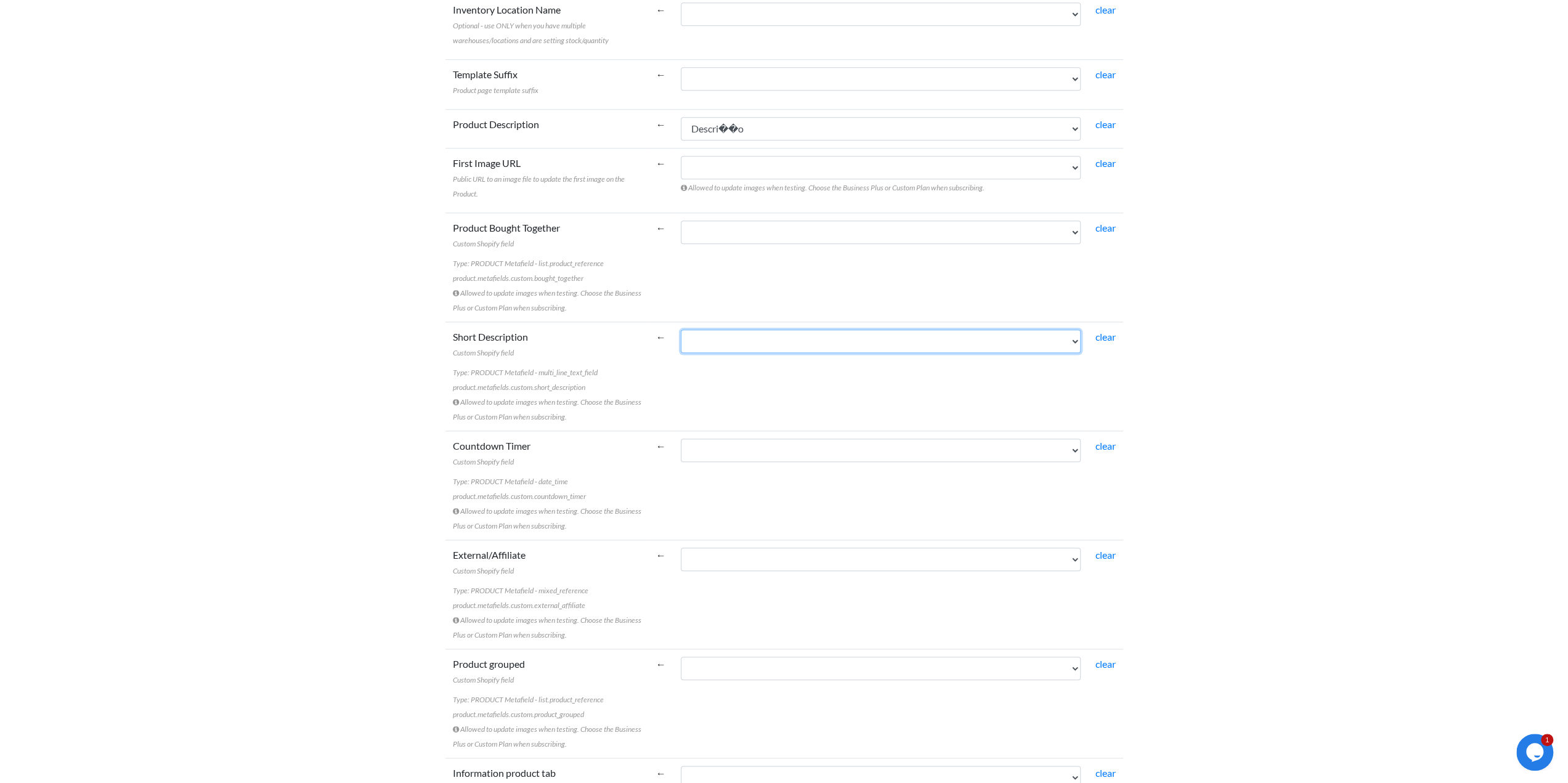
click at [723, 329] on select "Referencia Descri��o CodMarca NOME_MARCA Cod.Gama NOME_GAMA Cod.Familia NOME_FA…" at bounding box center [881, 341] width 400 height 23
click at [601, 372] on td "Short Description Custom Shopify field Type: PRODUCT Metafield - multi_line_tex…" at bounding box center [547, 376] width 203 height 109
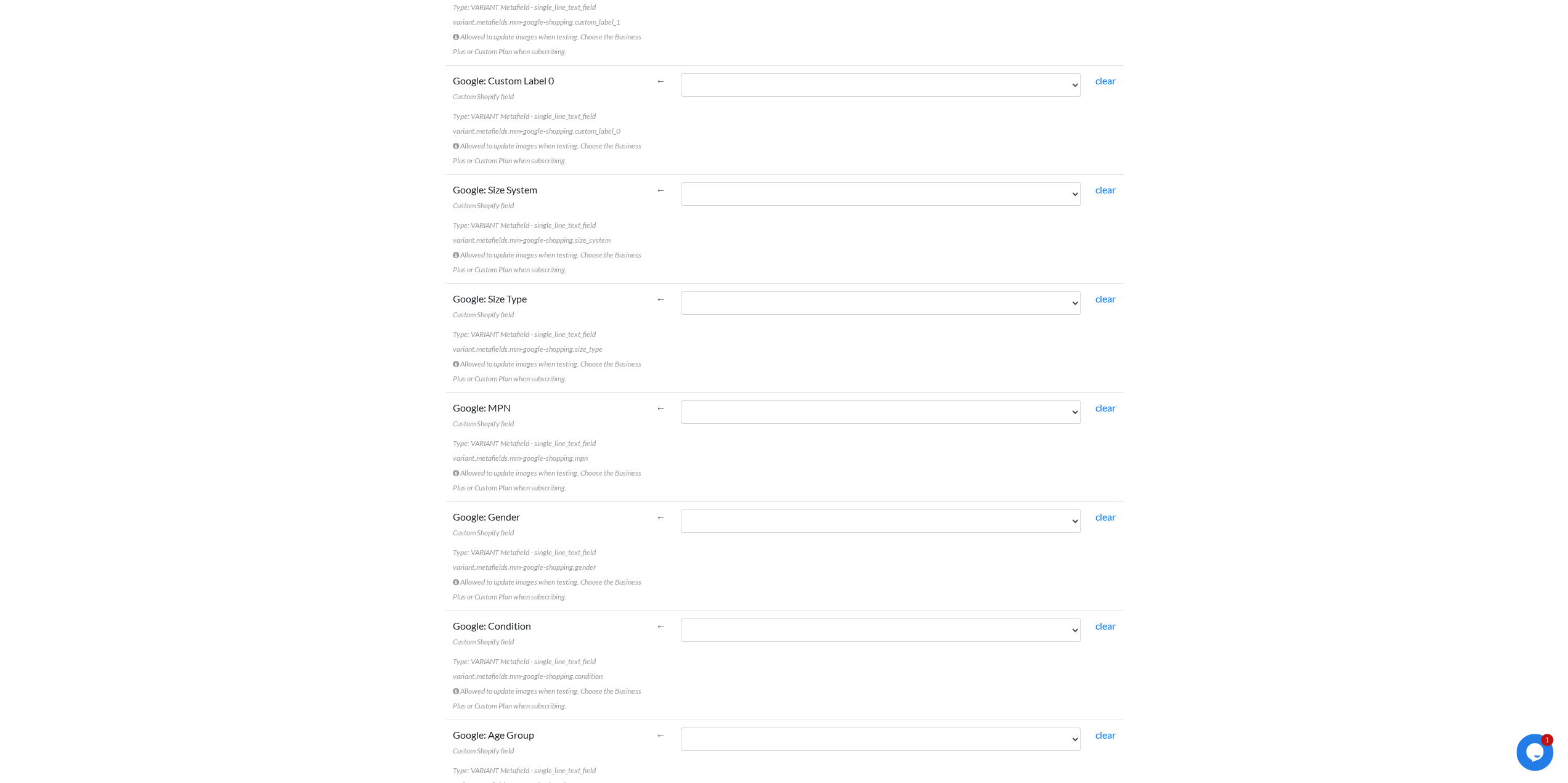
scroll to position [4435, 0]
click at [466, 759] on input "Save" at bounding box center [463, 771] width 36 height 23
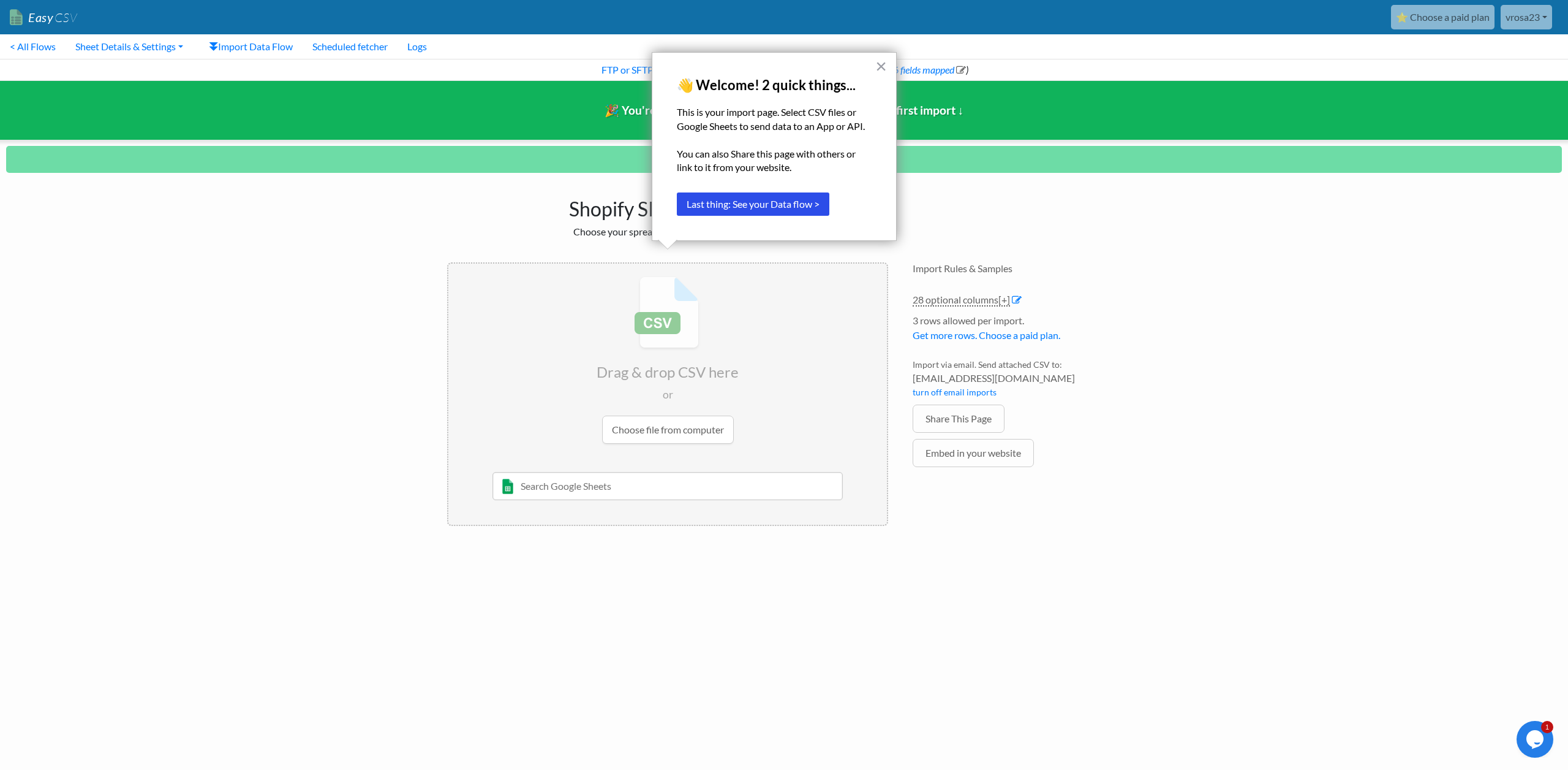
click at [602, 213] on h1 "Shopify SKUs Import" at bounding box center [667, 206] width 441 height 29
drag, startPoint x: 730, startPoint y: 111, endPoint x: 831, endPoint y: 111, distance: 101.0
click at [831, 111] on p "This is your import page. Select CSV files or Google Sheets to send data to an …" at bounding box center [774, 119] width 195 height 28
drag, startPoint x: 690, startPoint y: 128, endPoint x: 861, endPoint y: 124, distance: 171.0
click at [861, 124] on p "This is your import page. Select CSV files or Google Sheets to send data to an …" at bounding box center [774, 119] width 195 height 28
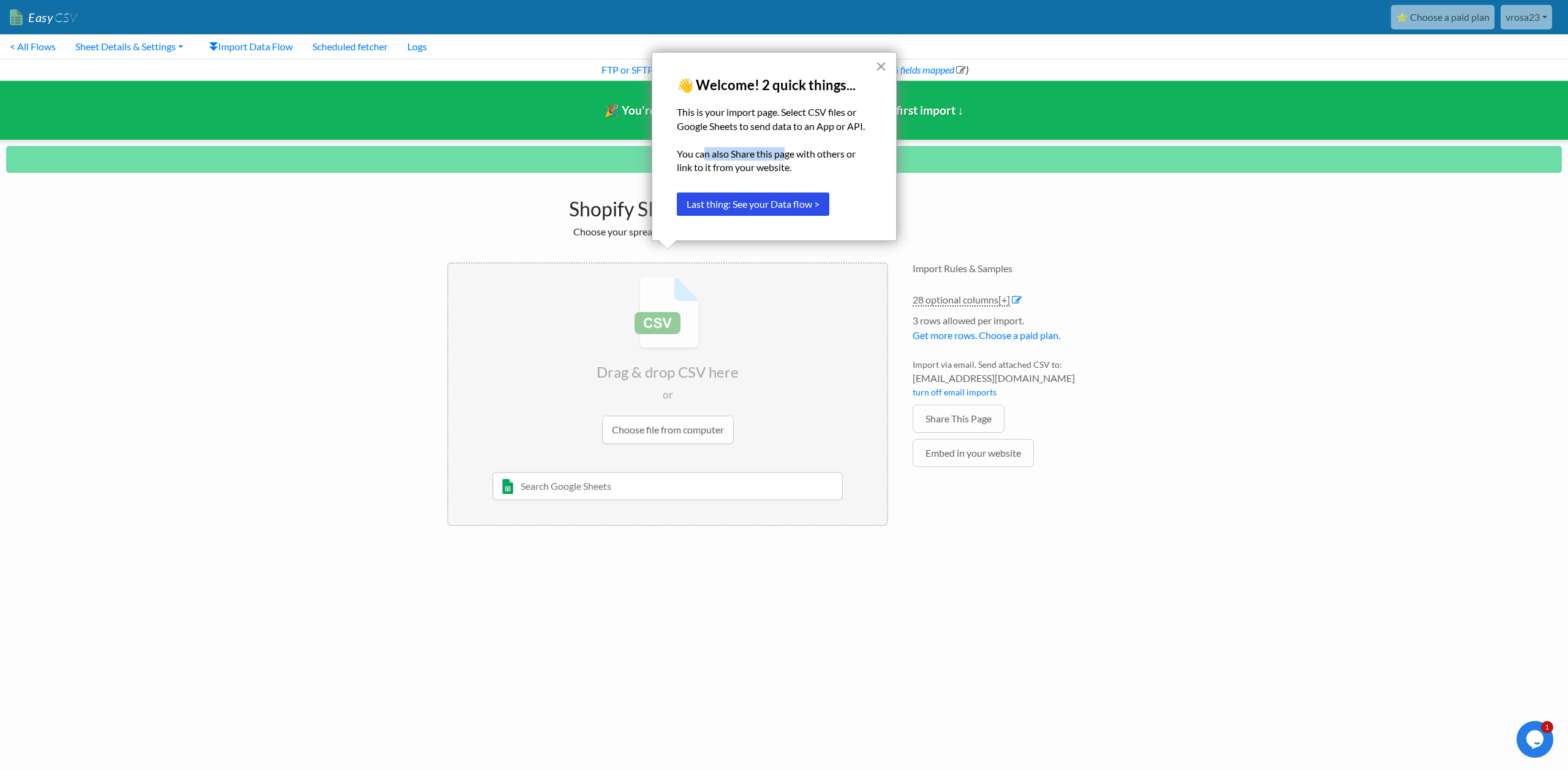
drag, startPoint x: 703, startPoint y: 151, endPoint x: 788, endPoint y: 151, distance: 85.0
click at [788, 151] on p "You can also Share this page with others or link to it from your website." at bounding box center [774, 161] width 195 height 28
click at [839, 161] on p "You can also Share this page with others or link to it from your website." at bounding box center [774, 161] width 195 height 28
click at [725, 202] on button "Last thing: See your Data flow >" at bounding box center [754, 204] width 153 height 23
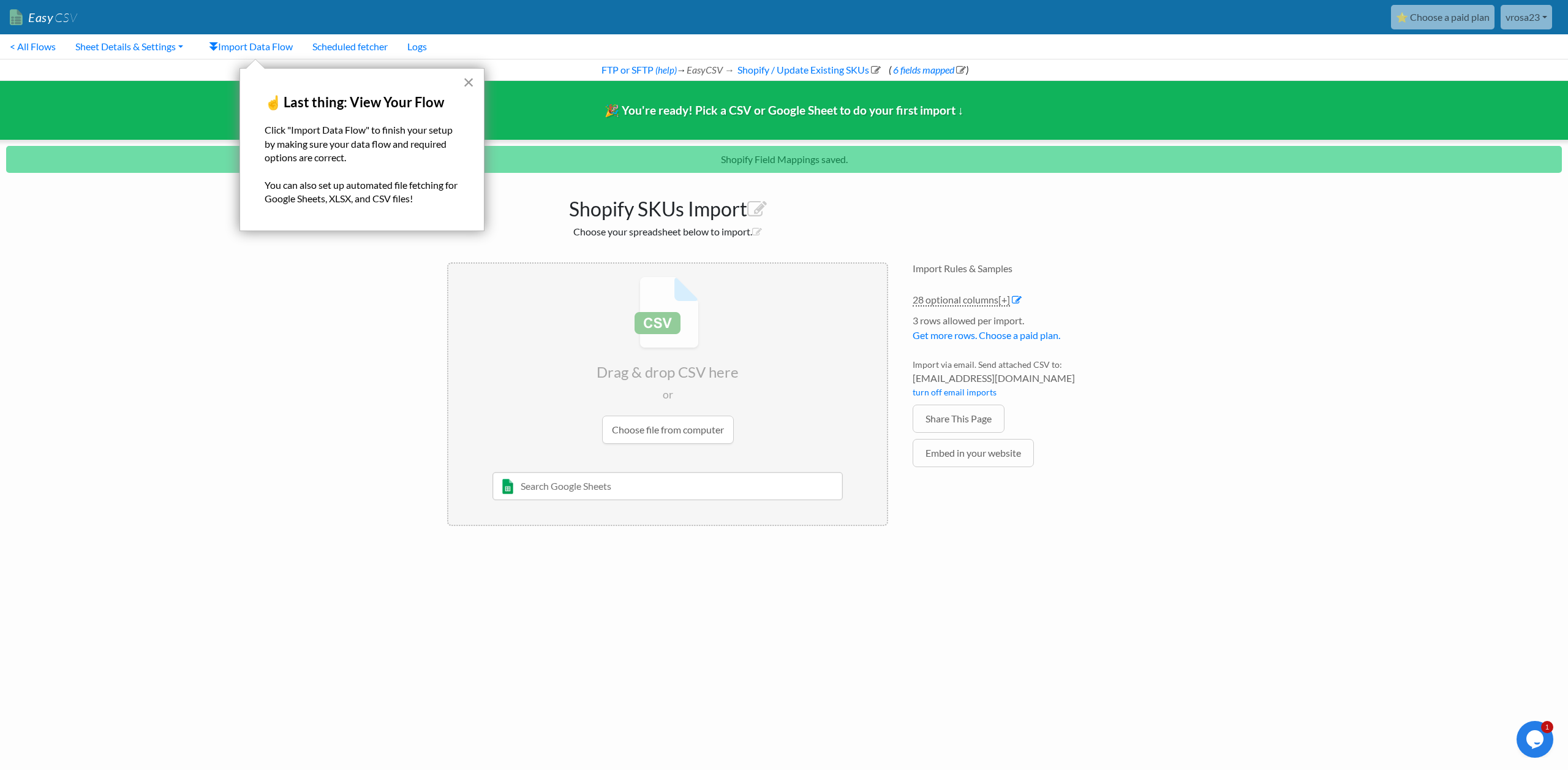
click at [470, 83] on button "×" at bounding box center [468, 82] width 12 height 19
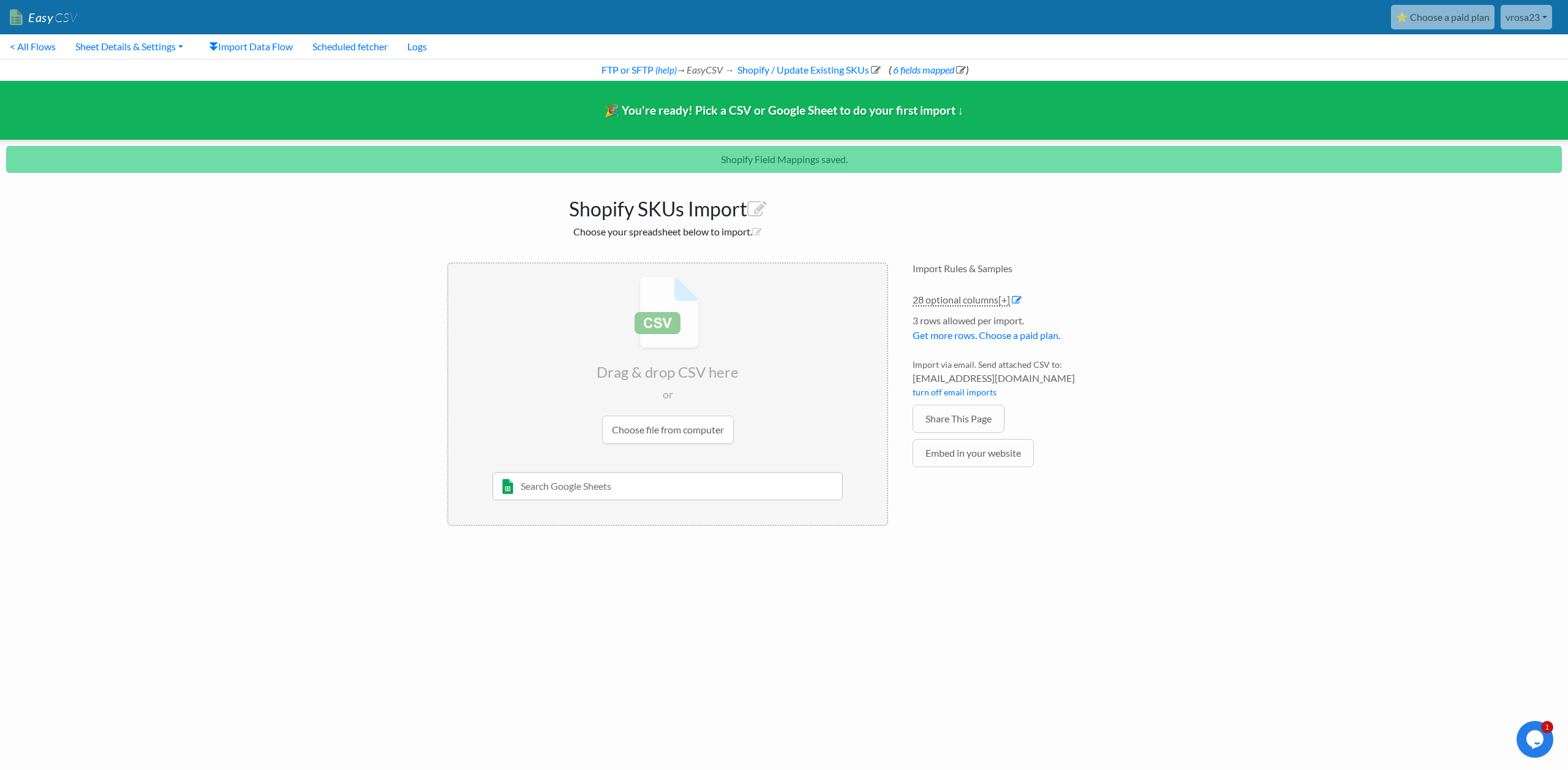
click at [664, 425] on input "file" at bounding box center [667, 360] width 438 height 193
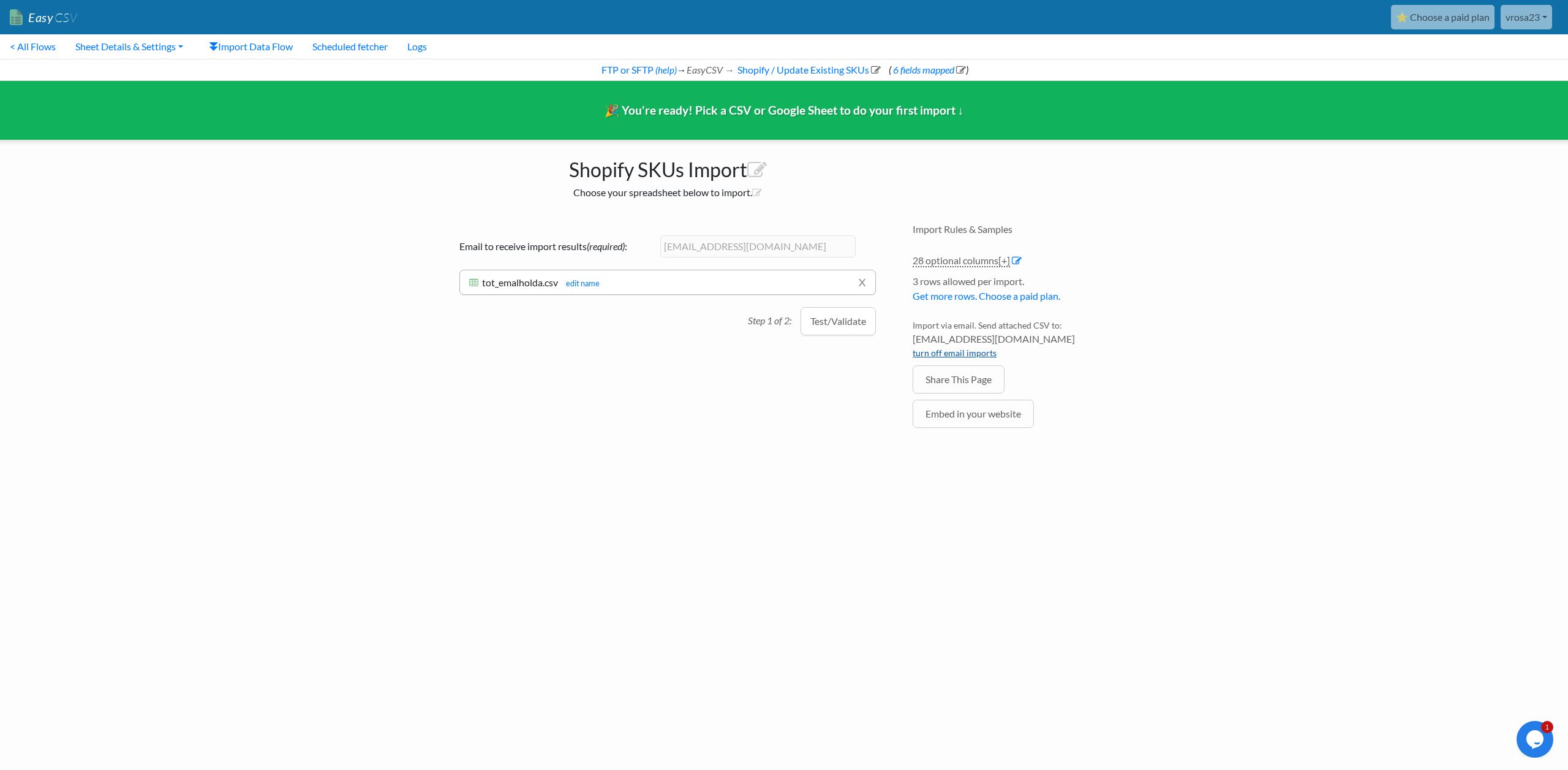
click at [945, 355] on link "turn off email imports" at bounding box center [955, 353] width 84 height 11
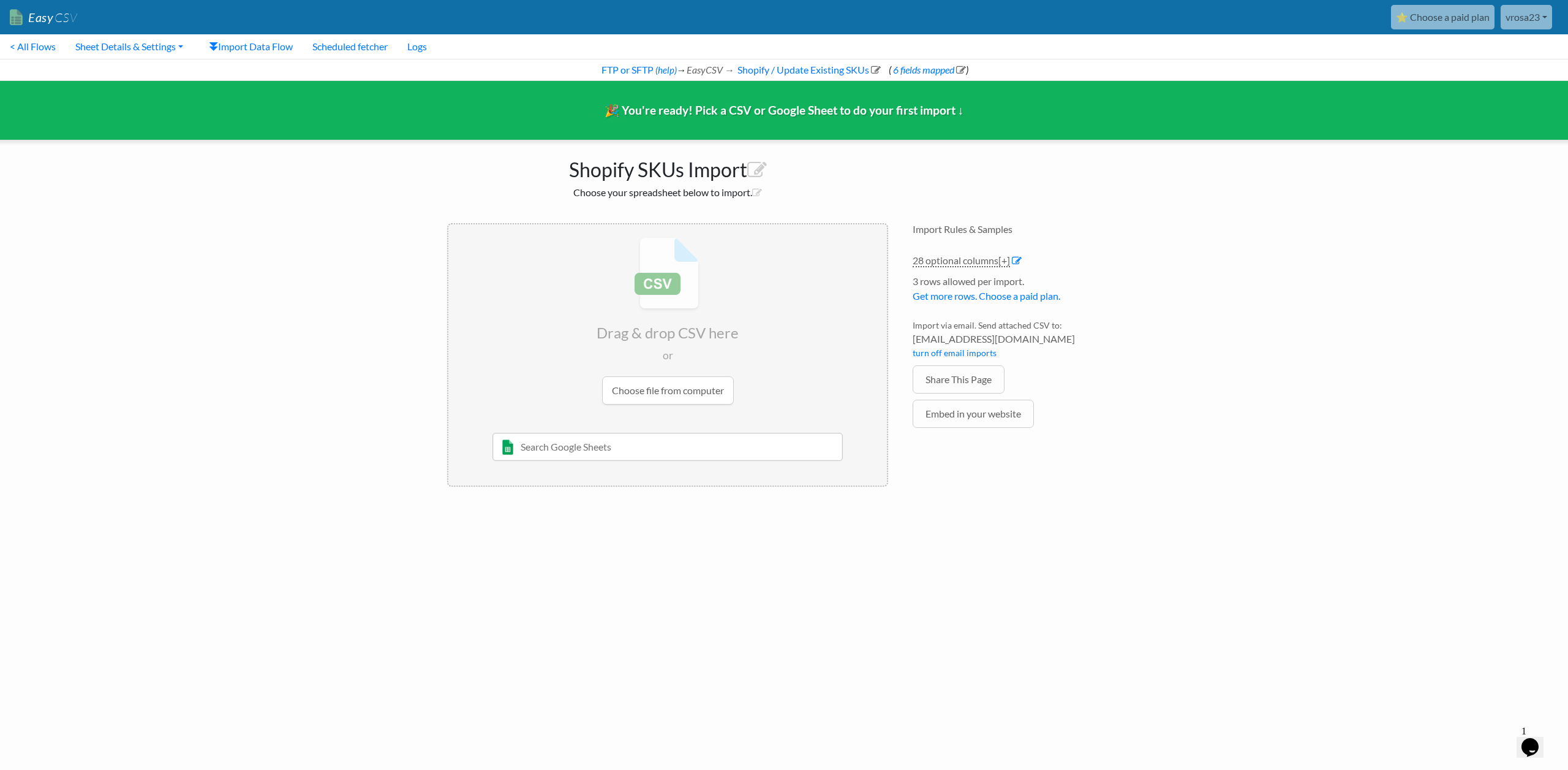
click at [669, 388] on input "file" at bounding box center [667, 321] width 438 height 193
click at [259, 46] on link "Import Data Flow" at bounding box center [250, 47] width 103 height 25
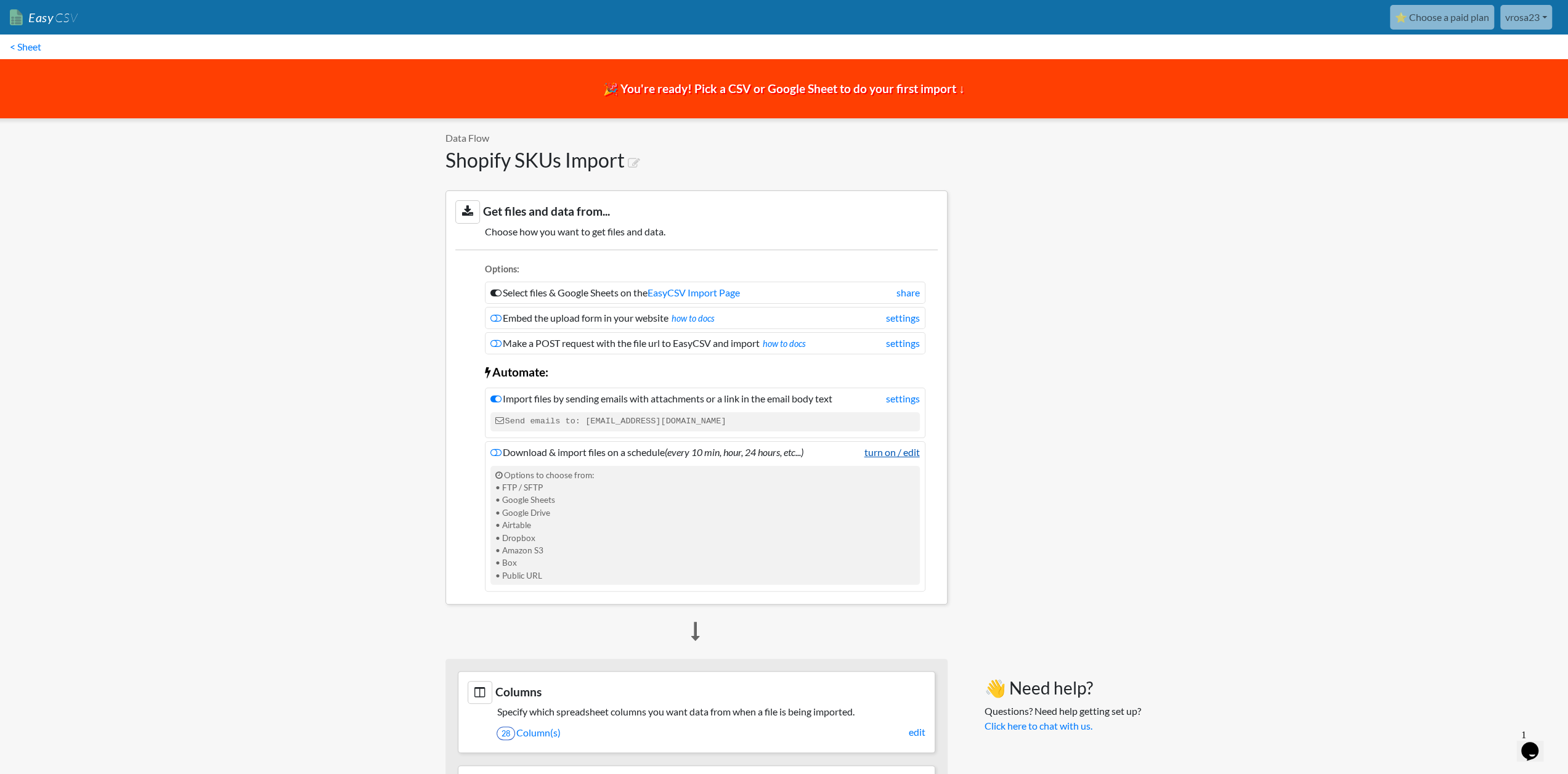
click at [877, 449] on link "turn on / edit" at bounding box center [892, 452] width 56 height 15
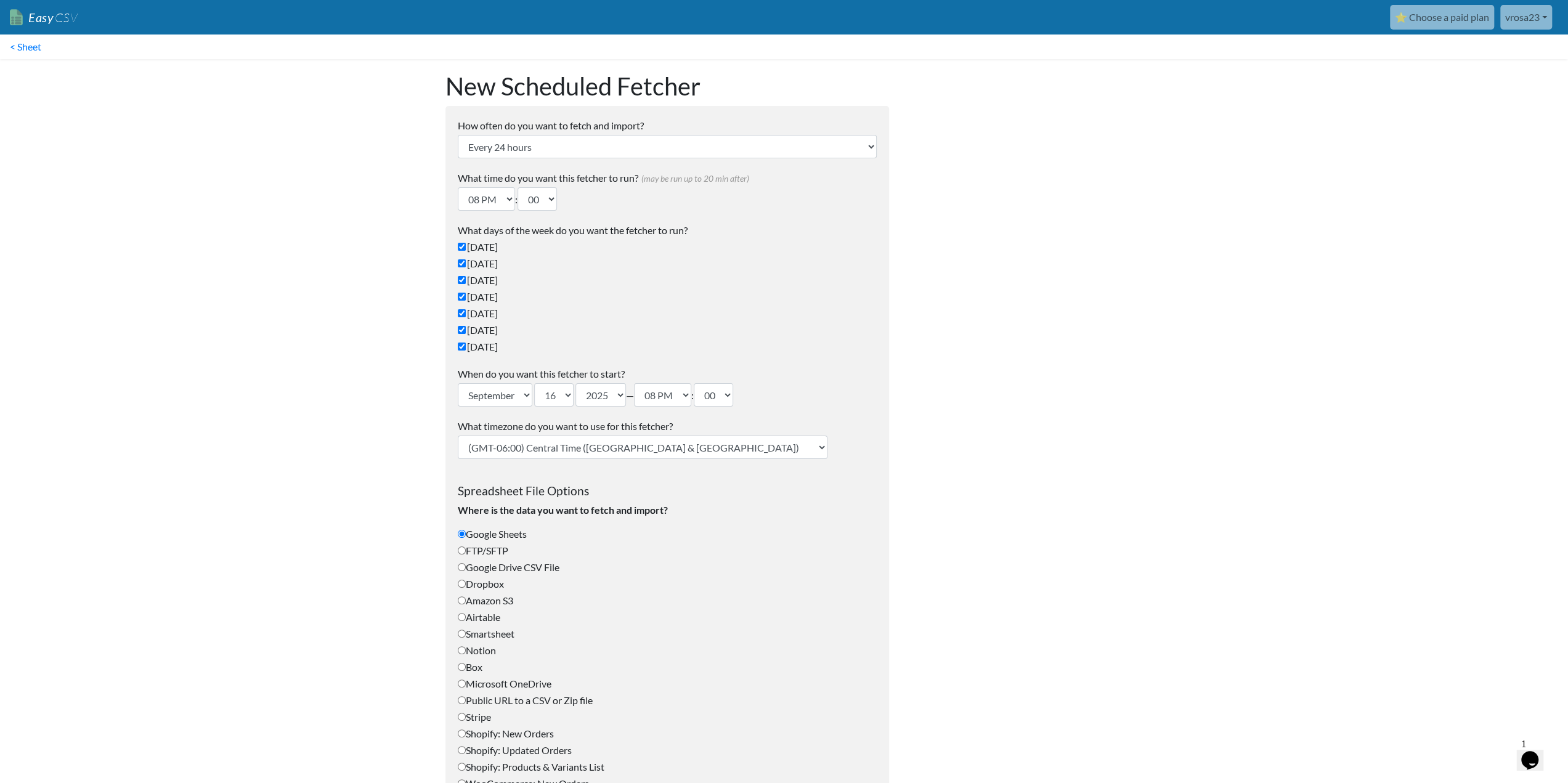
scroll to position [222, 0]
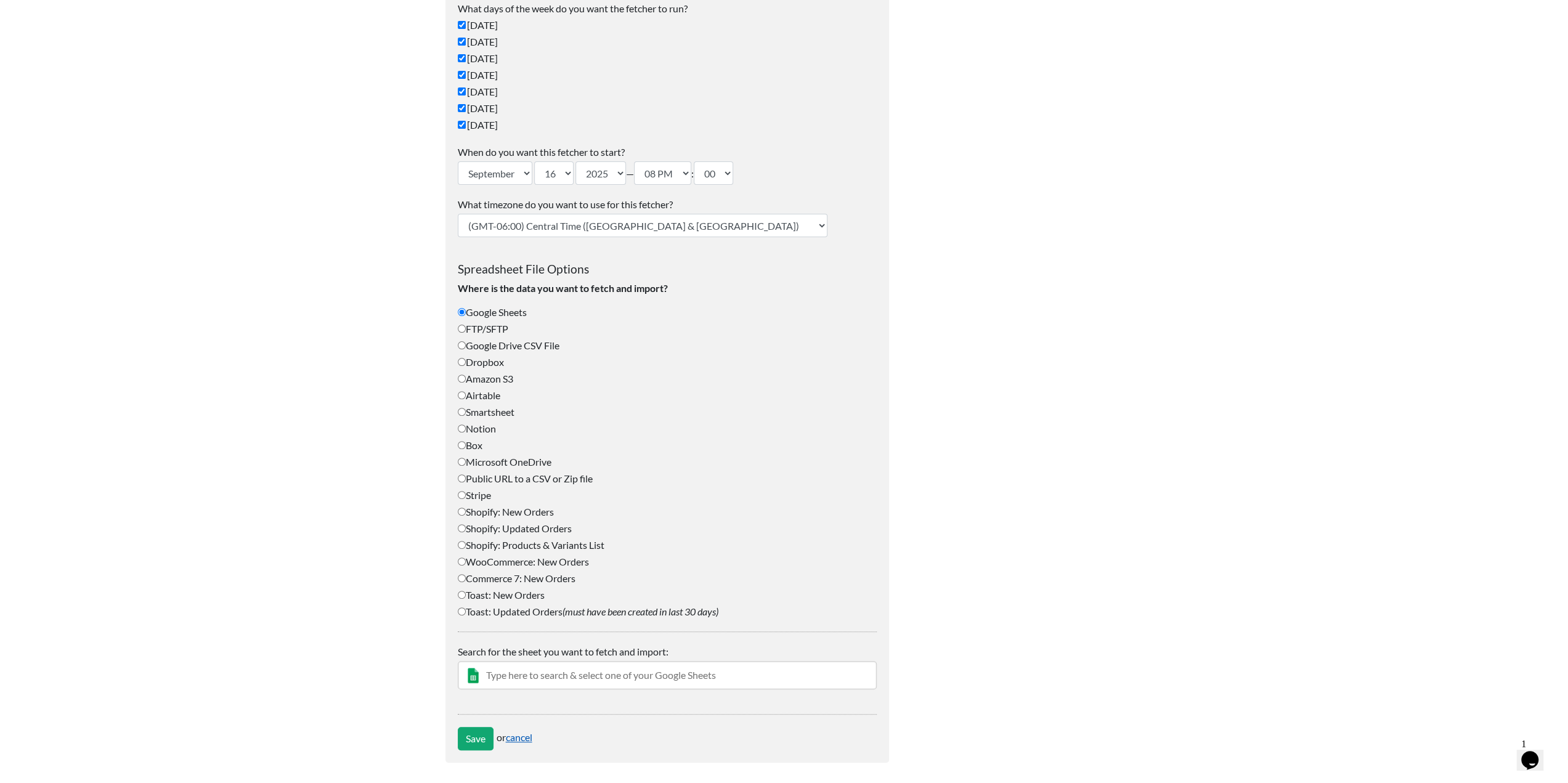
click at [523, 740] on link "cancel" at bounding box center [519, 737] width 26 height 12
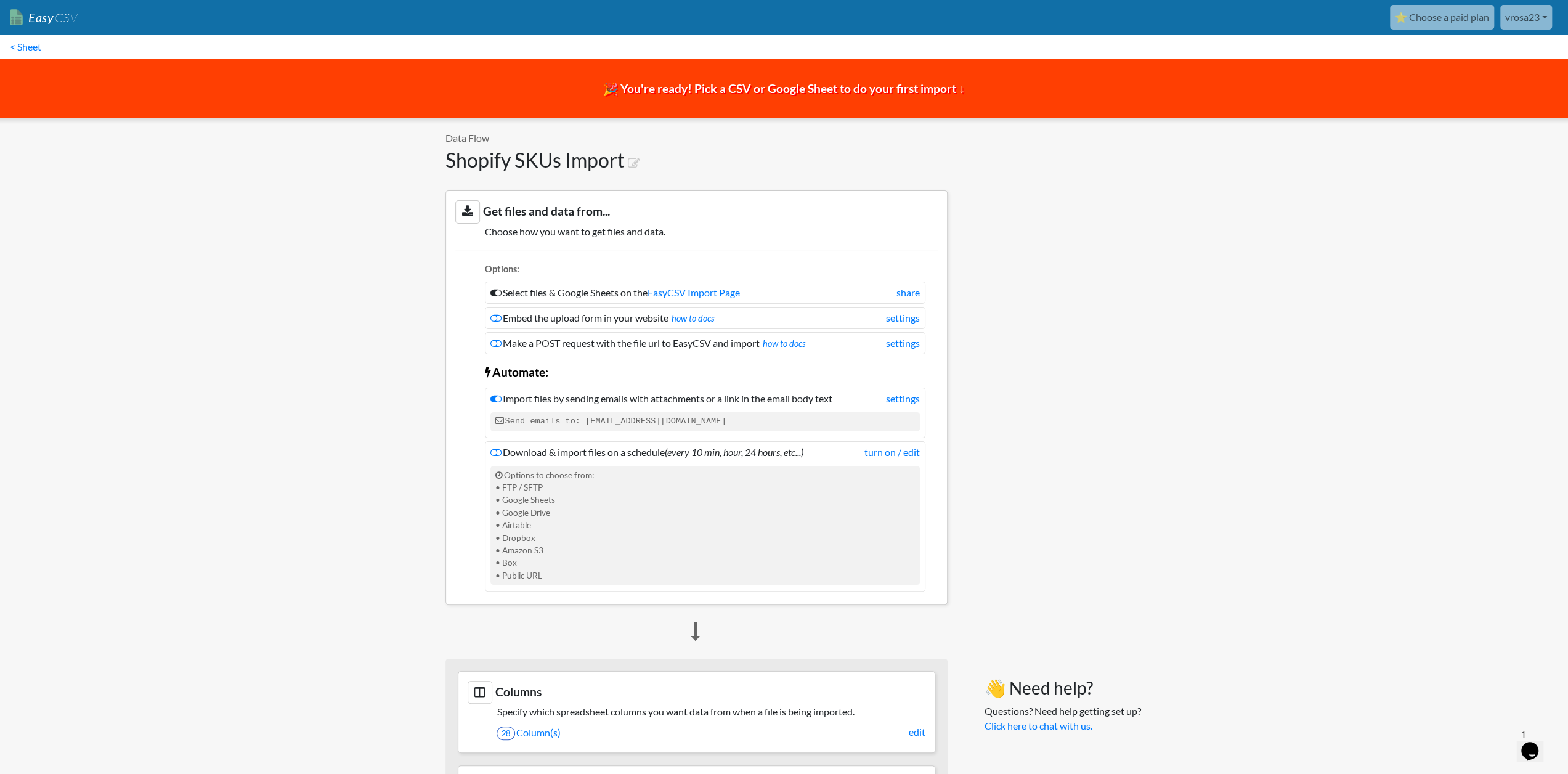
click at [893, 86] on span "🎉 You're ready! Pick a CSV or Google Sheet to do your first import ↓" at bounding box center [783, 88] width 362 height 14
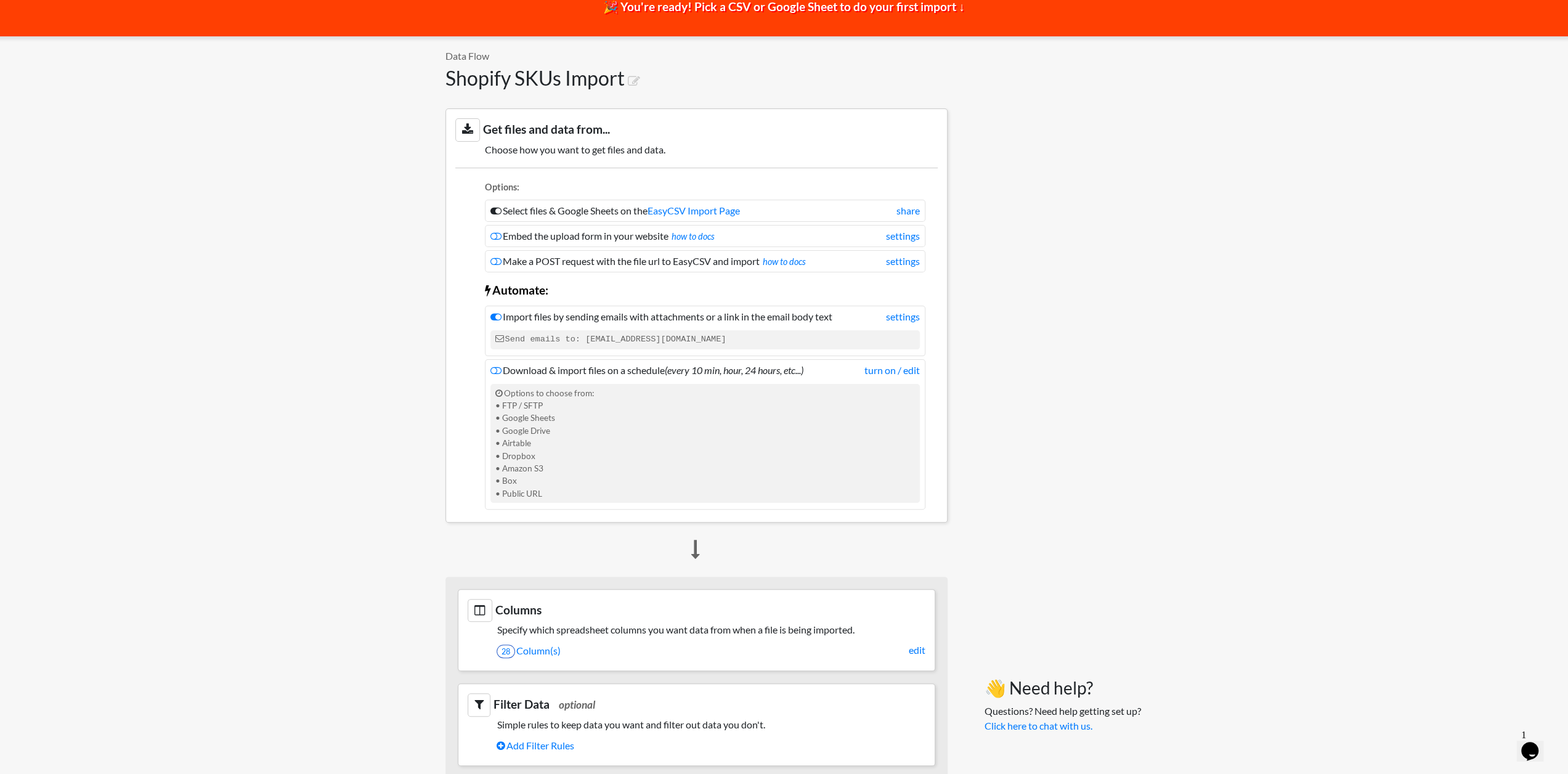
scroll to position [163, 0]
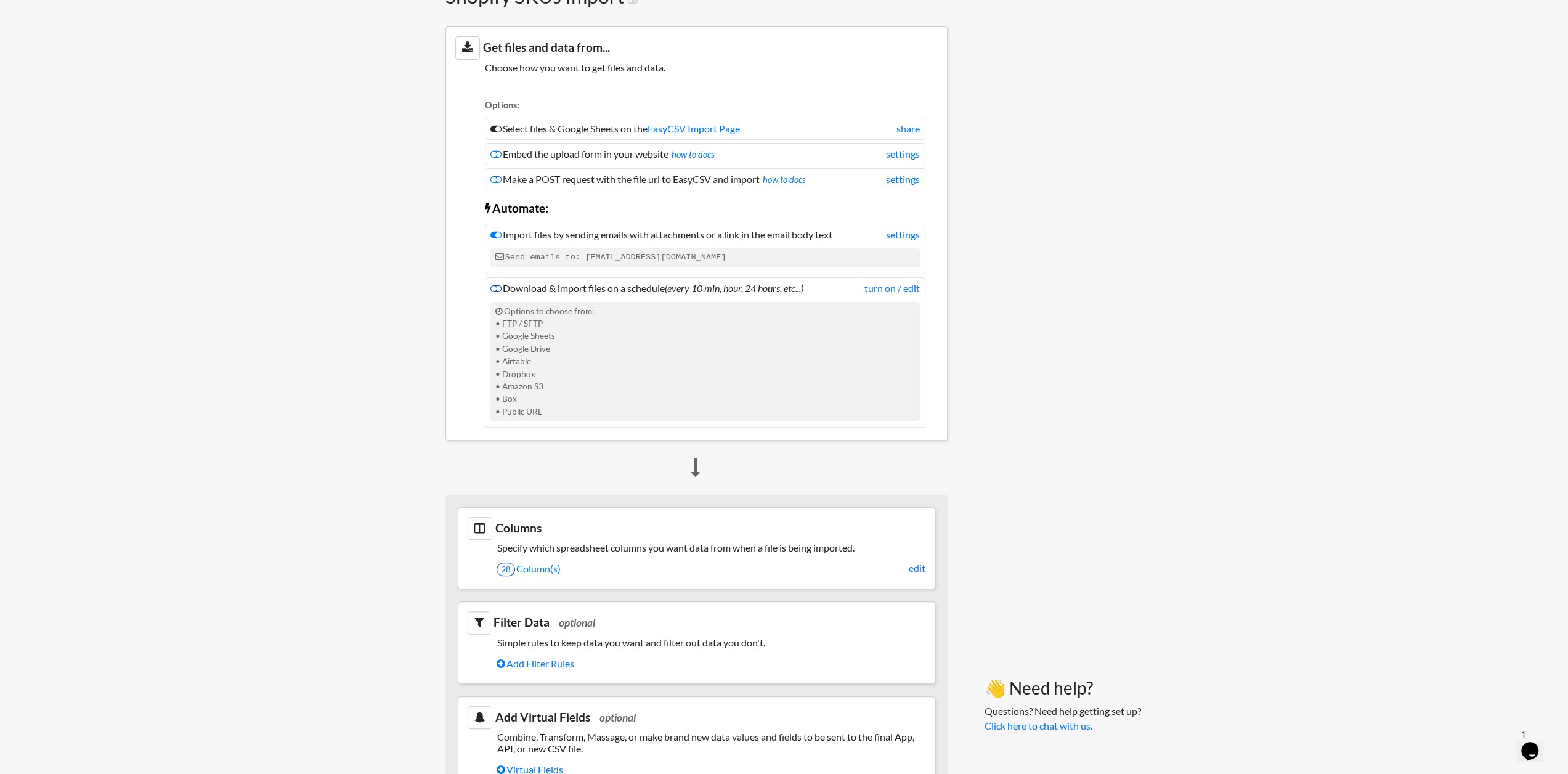
click at [496, 284] on icon at bounding box center [496, 288] width 11 height 10
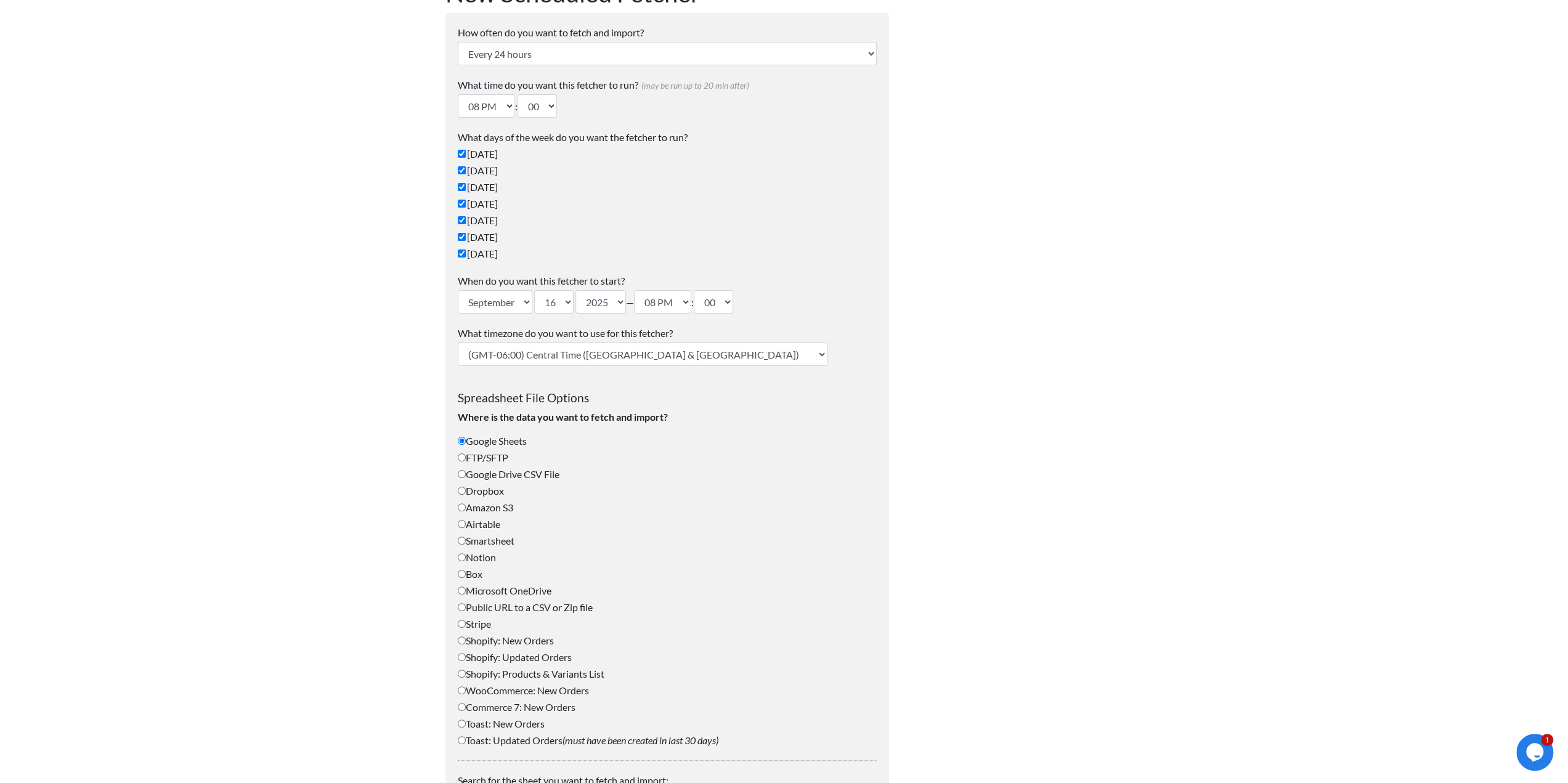
scroll to position [222, 0]
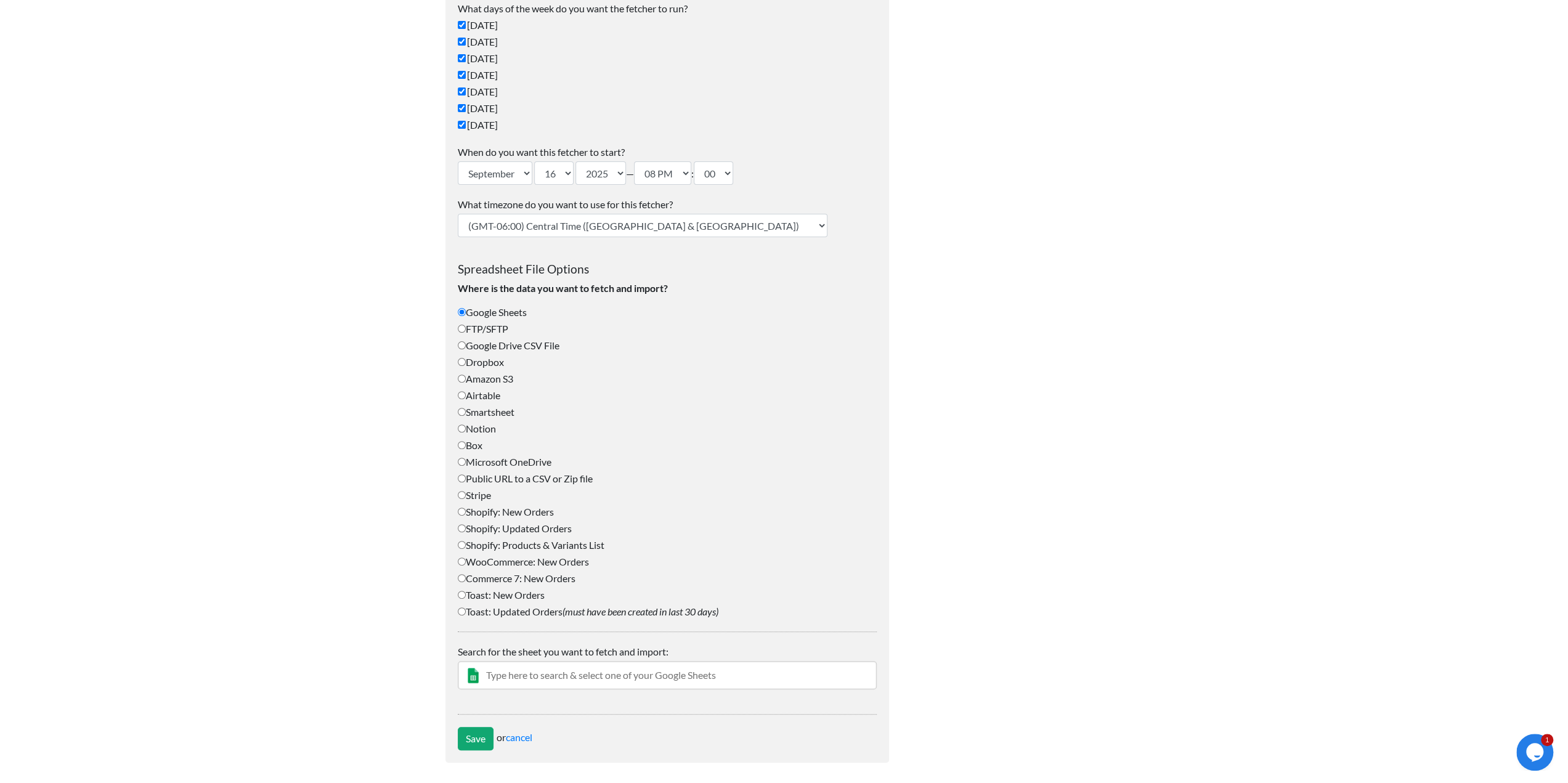
click at [486, 328] on label "FTP/SFTP" at bounding box center [667, 328] width 419 height 15
click at [466, 328] on input "FTP/SFTP" at bounding box center [462, 328] width 8 height 8
radio input "true"
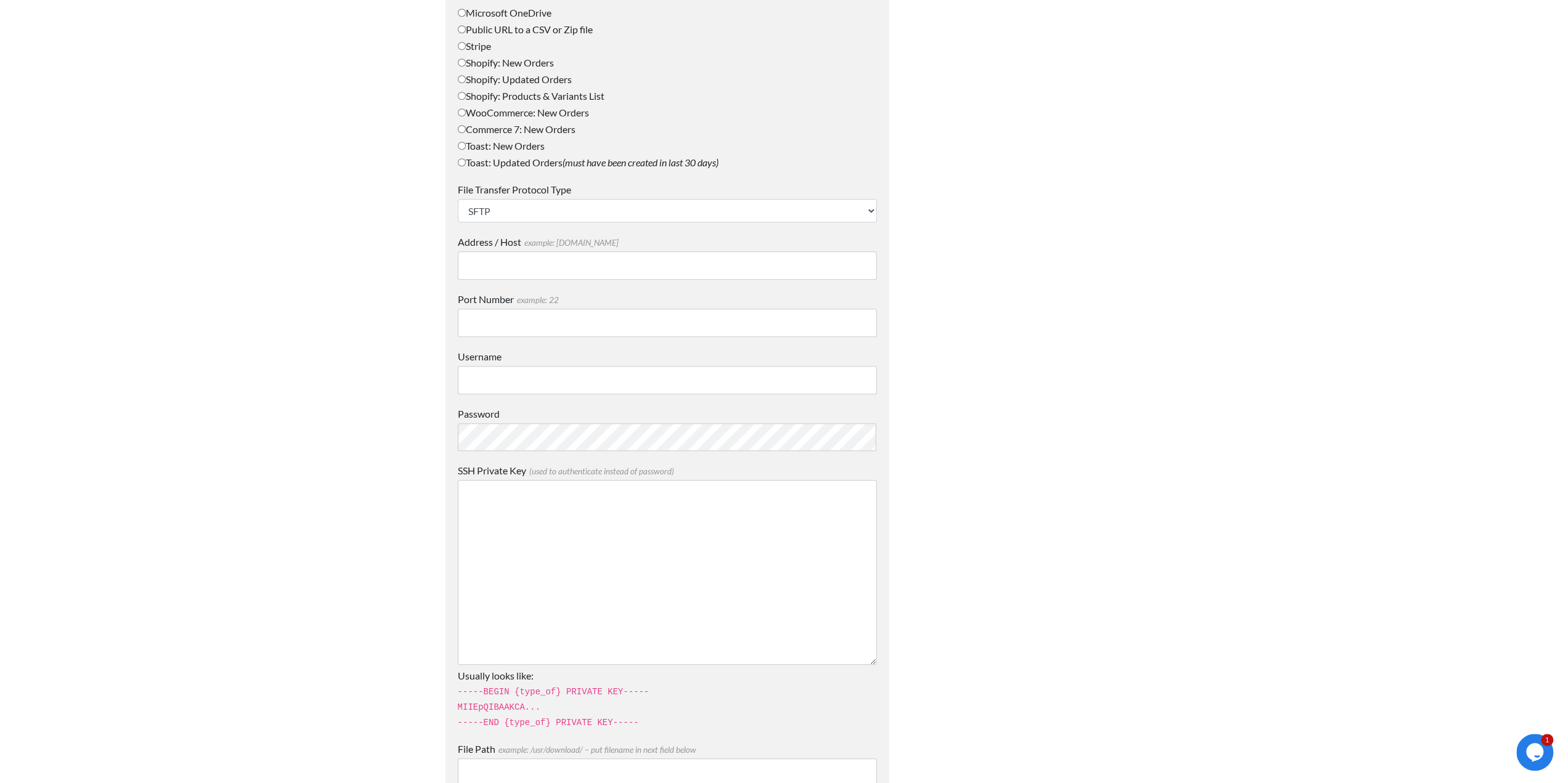
scroll to position [640, 0]
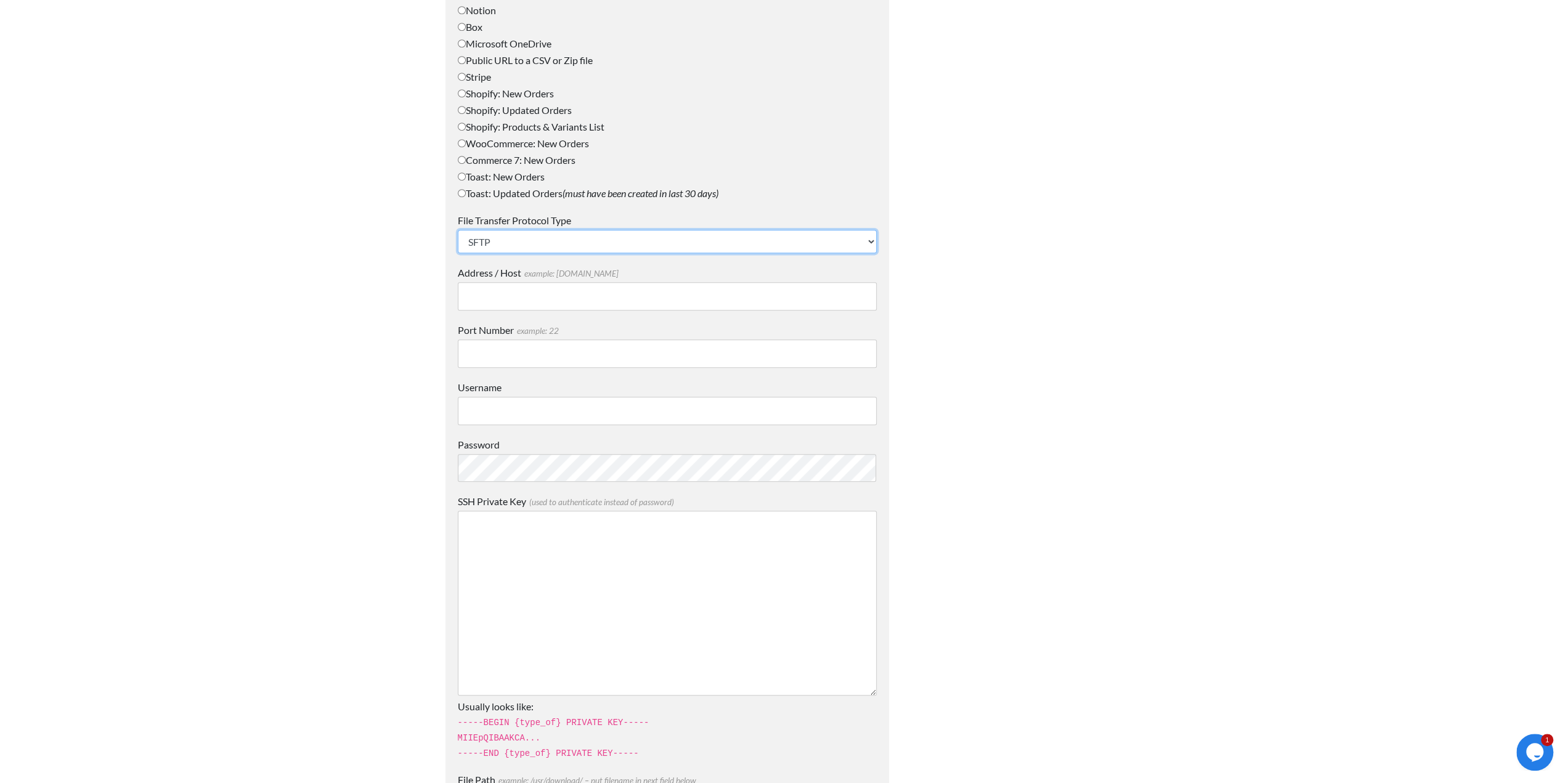
click at [494, 236] on select "SFTP FTP FTPS" at bounding box center [667, 242] width 419 height 23
select select "FTP"
click at [458, 230] on select "SFTP FTP FTPS" at bounding box center [667, 242] width 419 height 23
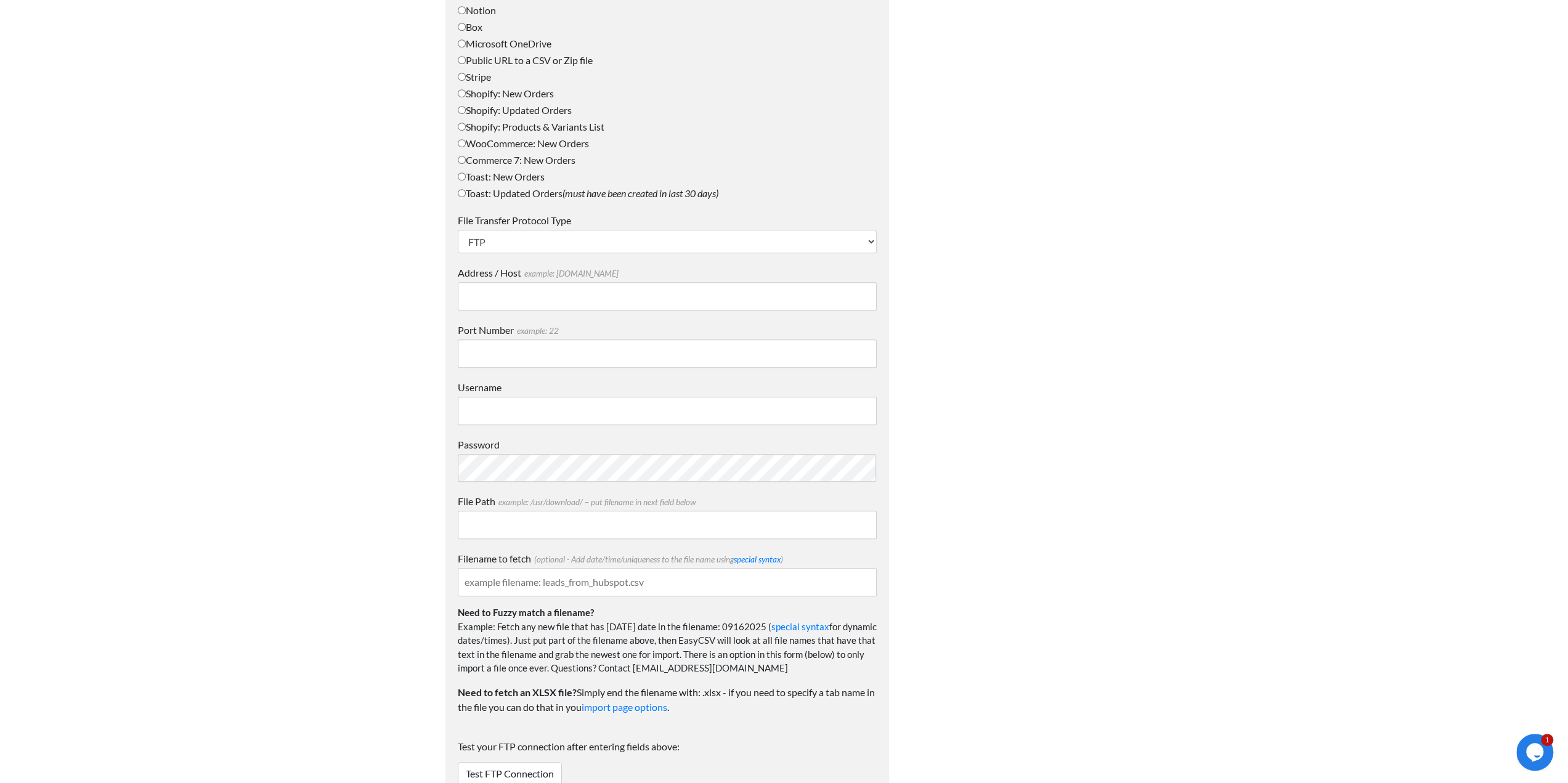
click at [489, 296] on input "Address / Host example: mydomain.com" at bounding box center [667, 296] width 419 height 29
paste input "ftp://www.sorefoz.pt"
click at [466, 294] on input "ftp://www.sorefoz.pt" at bounding box center [667, 296] width 419 height 29
type input "ftp://www.sorefoz.pt"
click at [503, 354] on input "Port Number example: 22" at bounding box center [667, 353] width 419 height 29
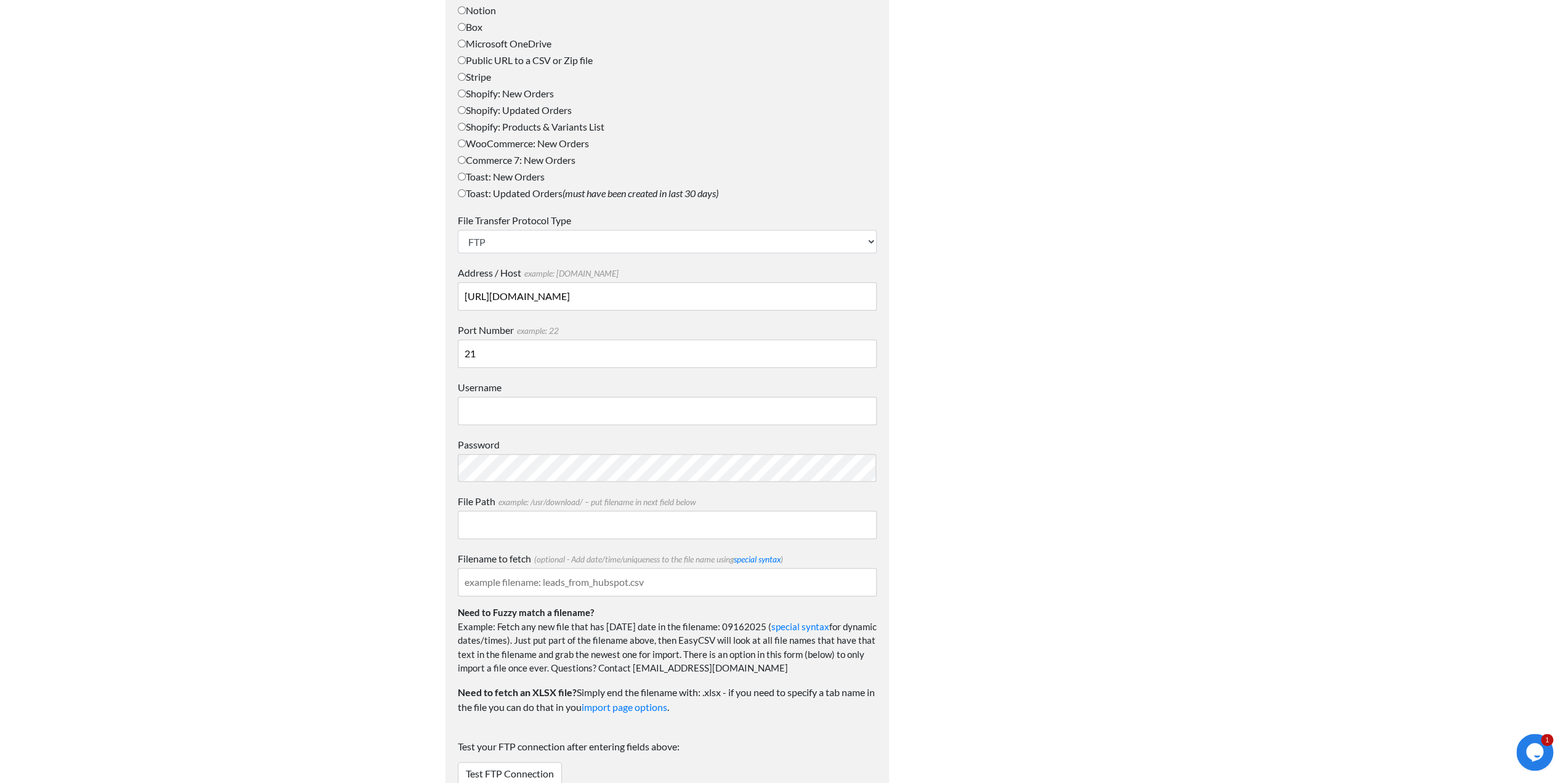
type input "21"
click at [494, 418] on input "Username" at bounding box center [667, 410] width 419 height 29
paste input "loj3379"
type input "loj3379"
click at [476, 581] on input "Filename to fetch (optional - Add date/time/uniqueness to the file name using s…" at bounding box center [667, 582] width 419 height 29
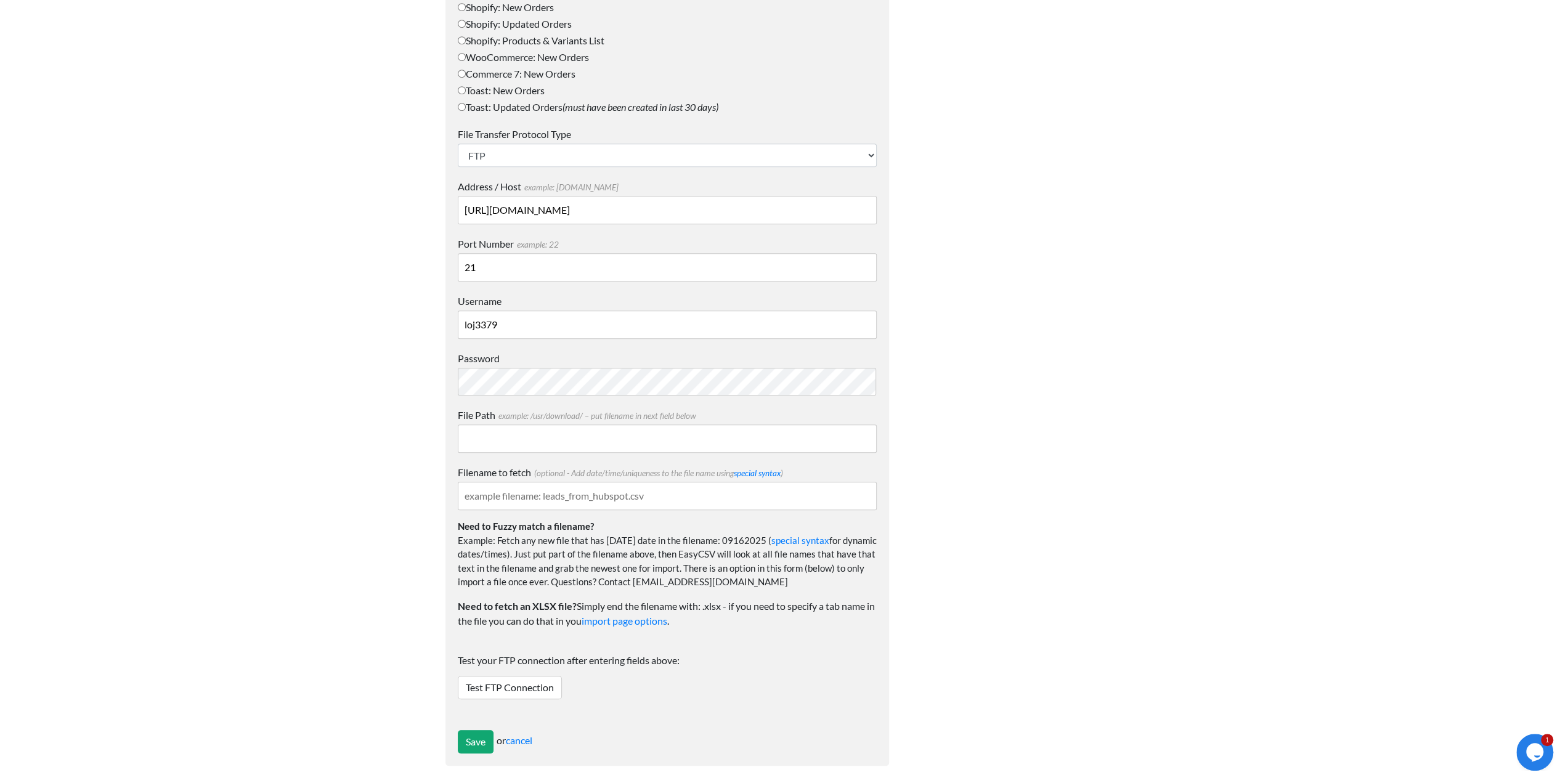
scroll to position [728, 0]
click at [534, 678] on link "Test FTP Connection" at bounding box center [510, 685] width 104 height 23
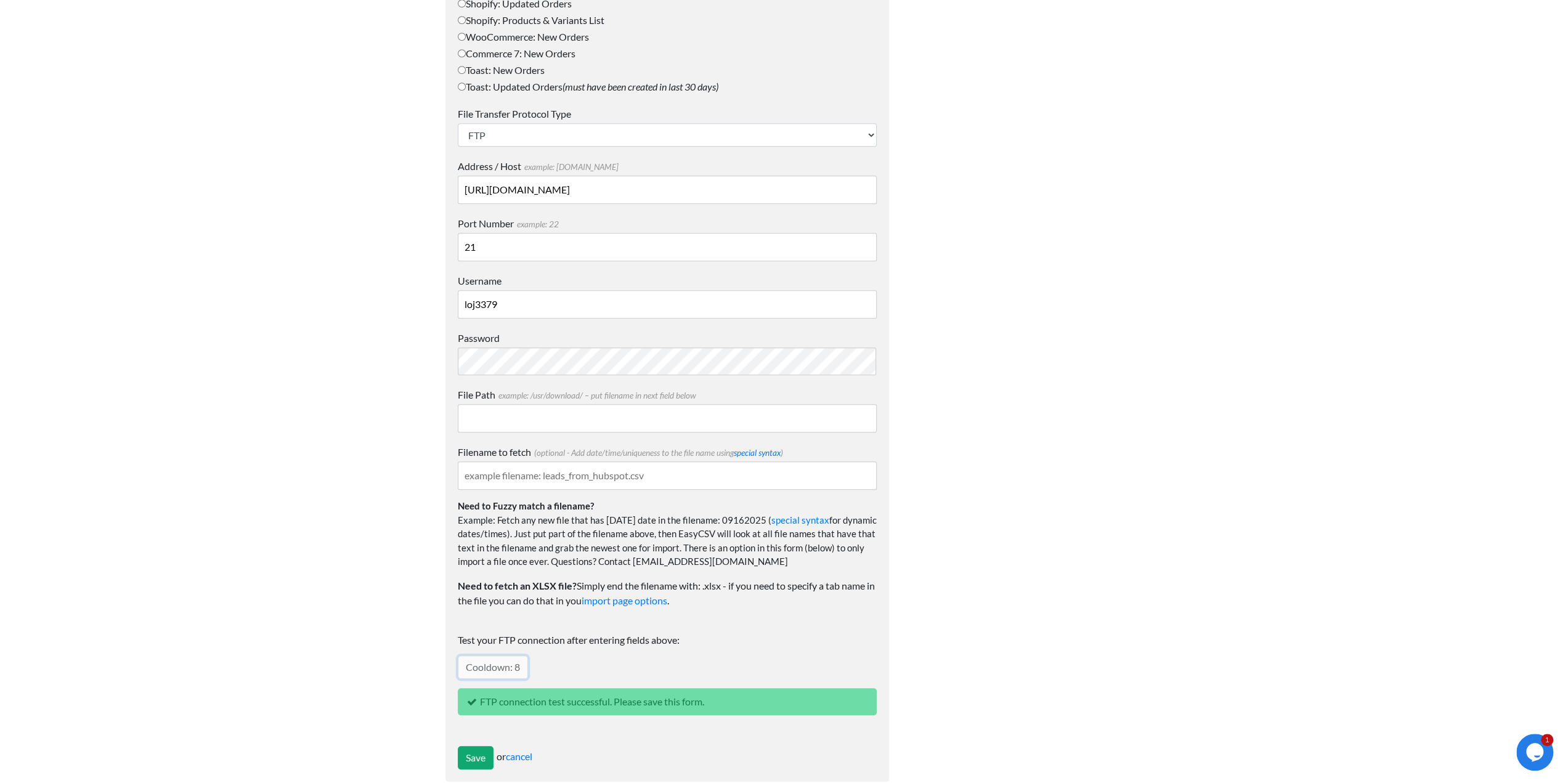
scroll to position [764, 0]
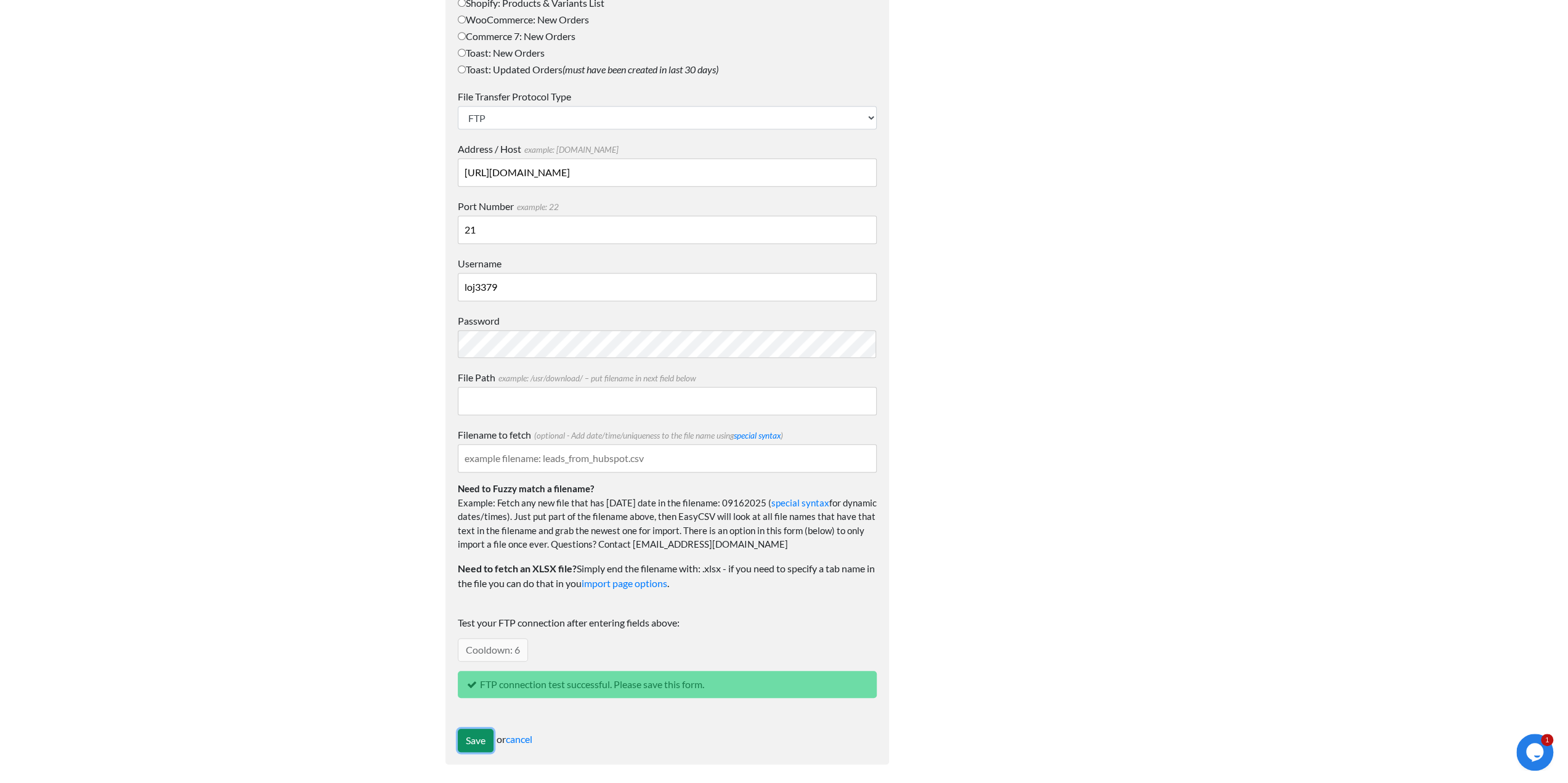
click at [480, 735] on input "Save" at bounding box center [476, 740] width 36 height 23
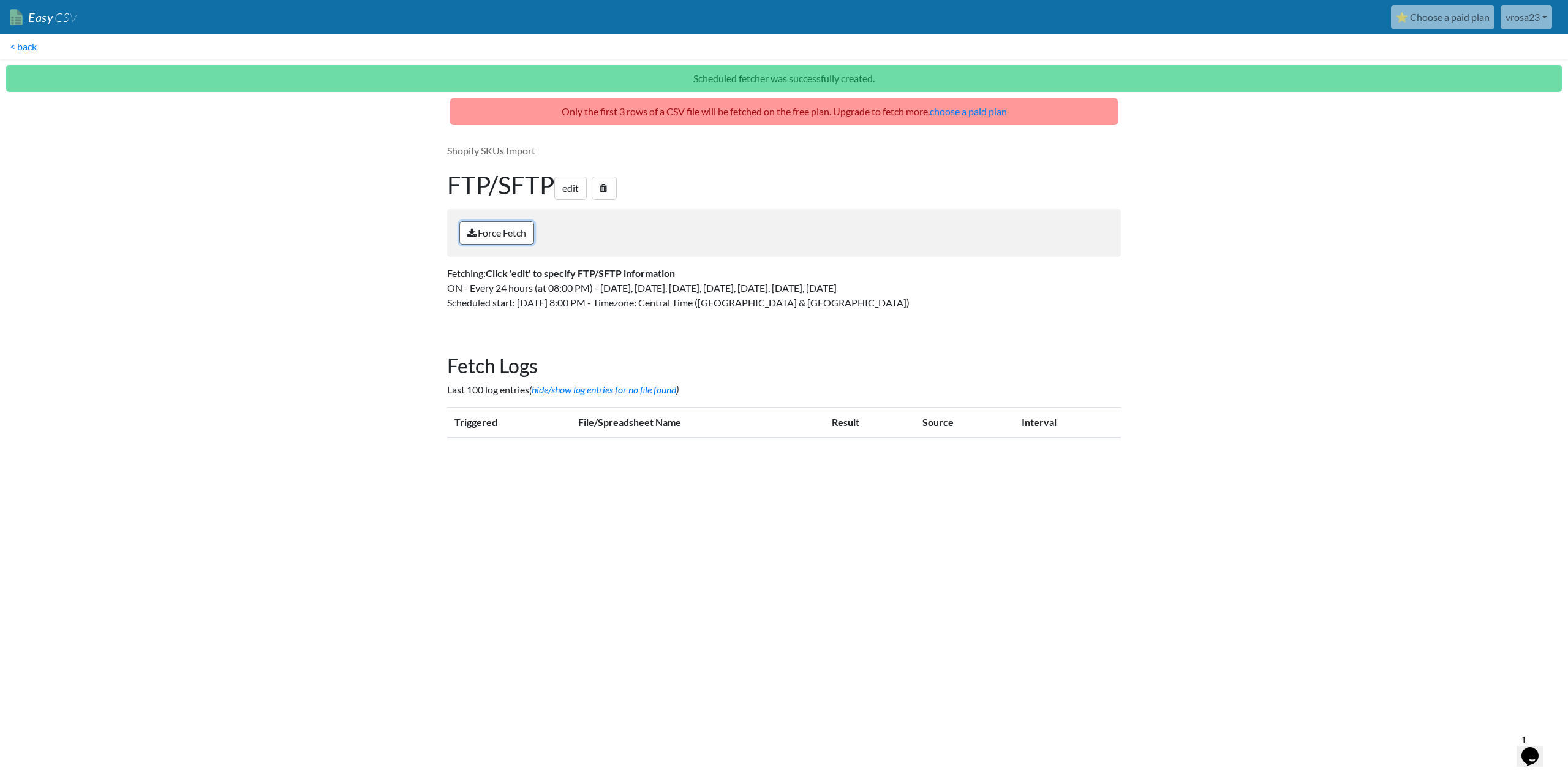
click at [492, 229] on link "Force Fetch" at bounding box center [496, 233] width 75 height 23
click at [559, 395] on link "hide/show log entries for no file found" at bounding box center [604, 389] width 145 height 12
drag, startPoint x: 600, startPoint y: 287, endPoint x: 628, endPoint y: 287, distance: 28.0
click at [627, 287] on p "Fetching: Click 'edit' to specify FTP/SFTP information ON - Every 24 hours (at …" at bounding box center [784, 287] width 674 height 44
click at [576, 282] on p "Fetching: Click 'edit' to specify FTP/SFTP information ON - Every 24 hours (at …" at bounding box center [784, 287] width 674 height 44
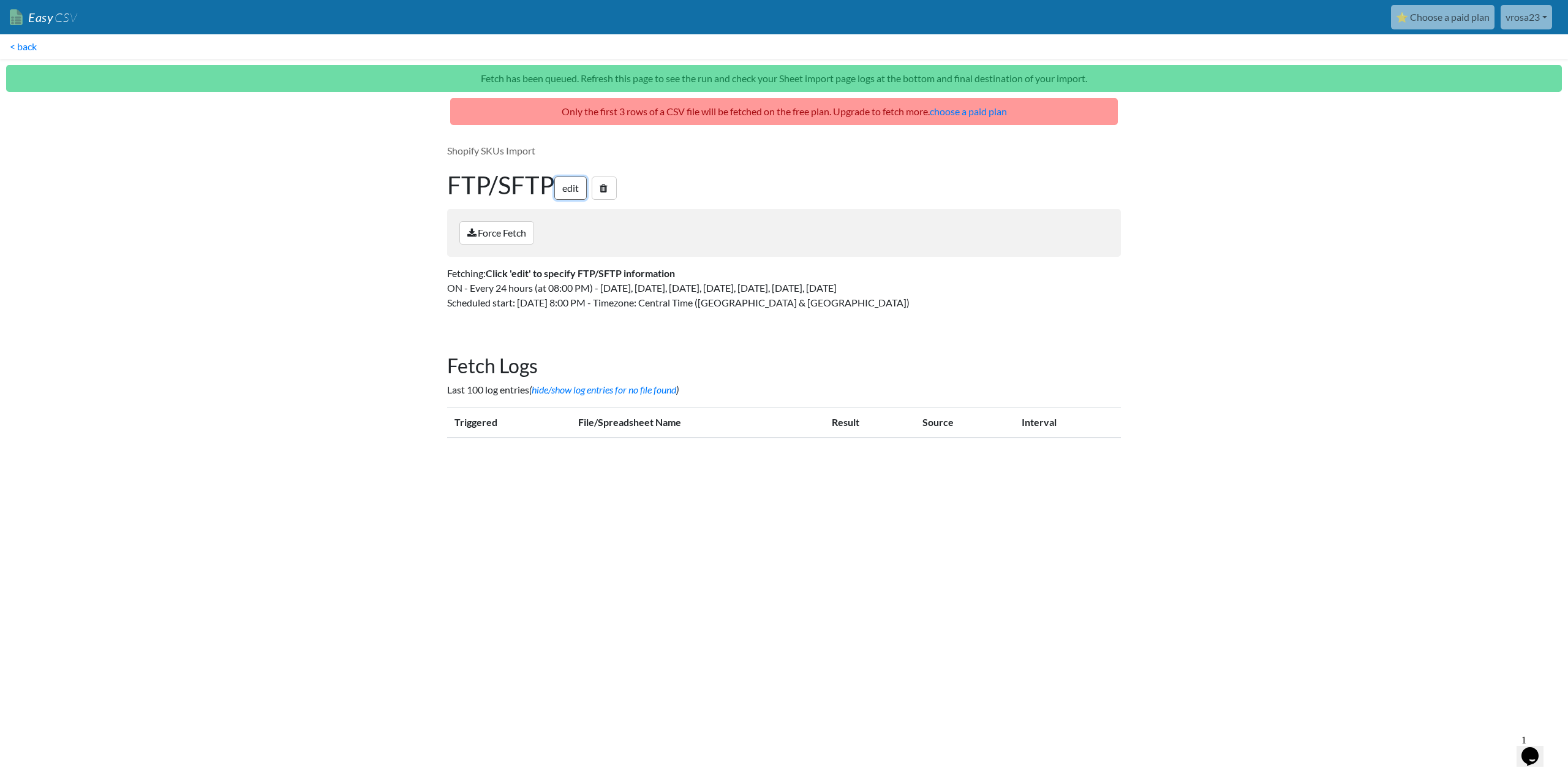
click at [576, 192] on link "edit" at bounding box center [571, 188] width 32 height 23
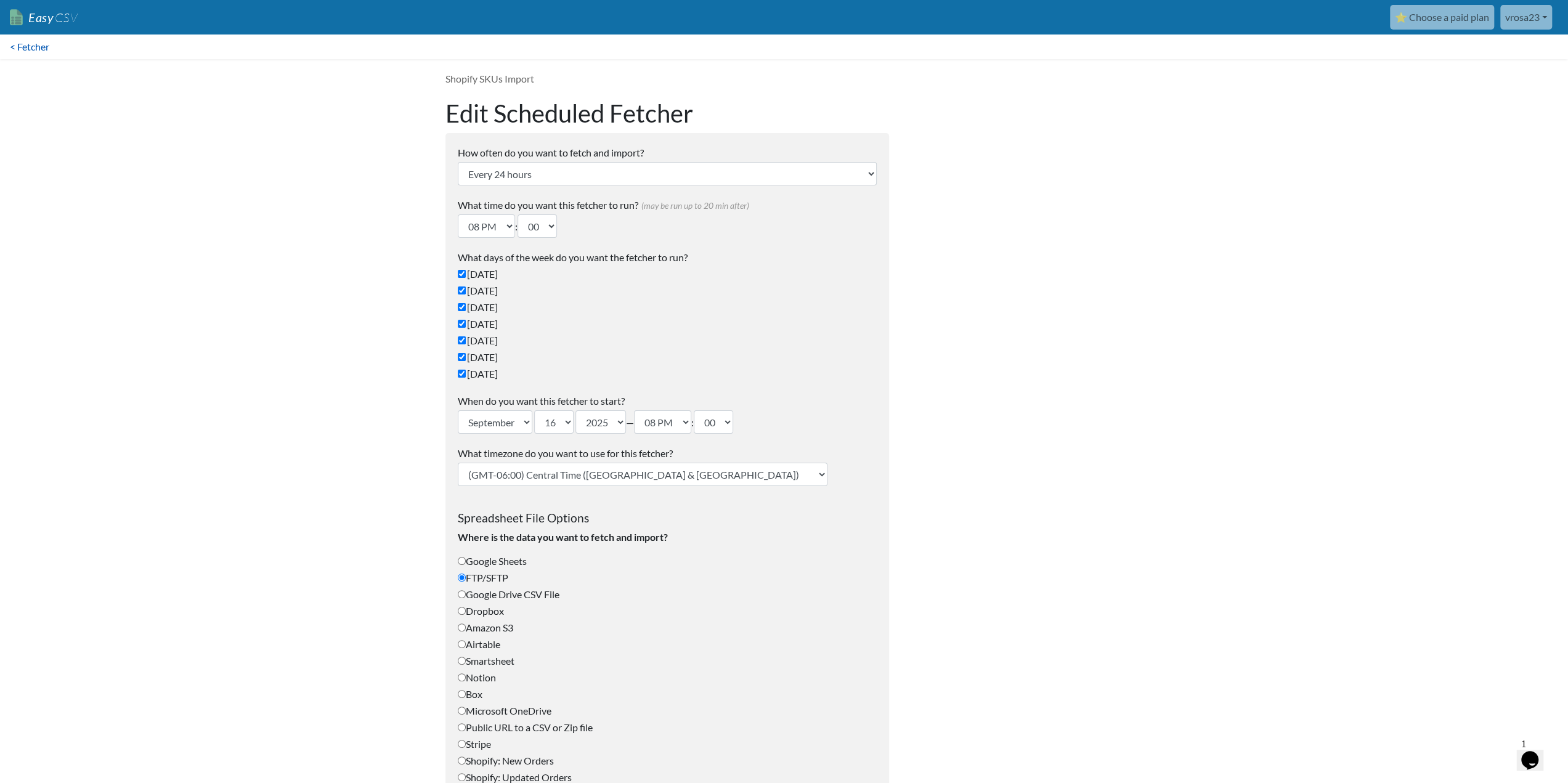
click at [15, 48] on link "< Fetcher" at bounding box center [29, 47] width 59 height 25
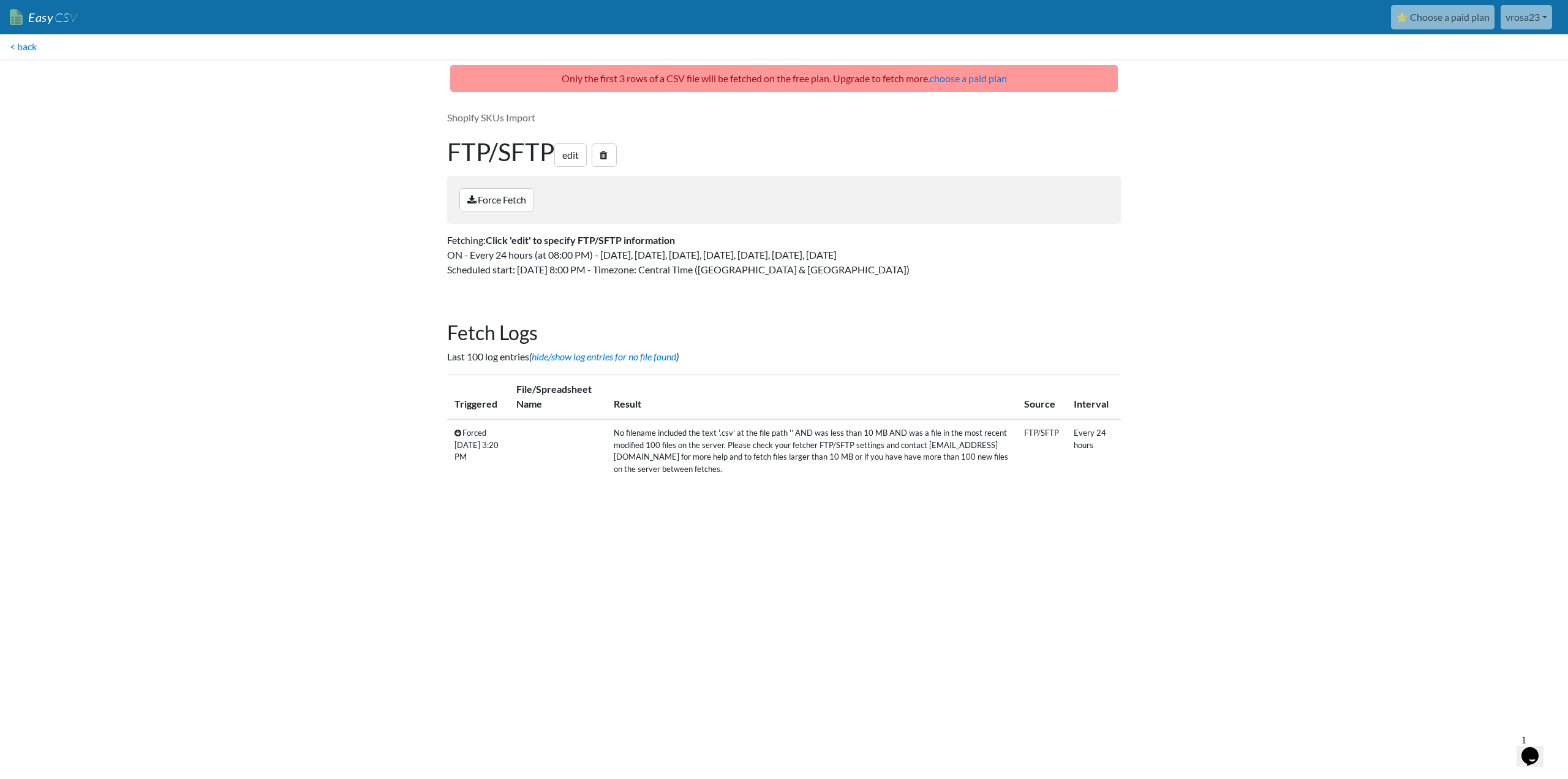
click at [1544, 16] on link "vrosa23" at bounding box center [1526, 17] width 52 height 25
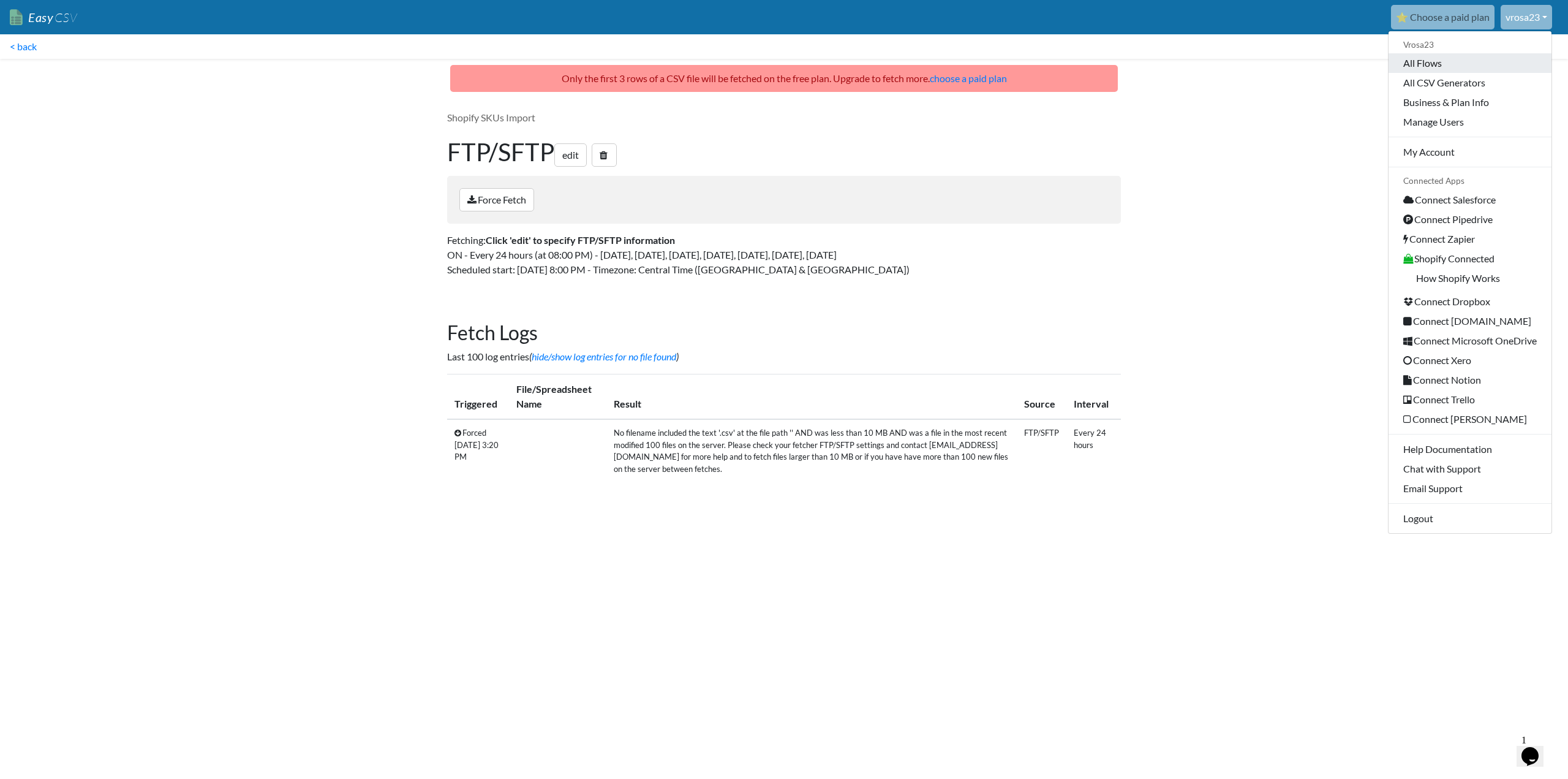
click at [1437, 62] on link "All Flows" at bounding box center [1470, 62] width 163 height 19
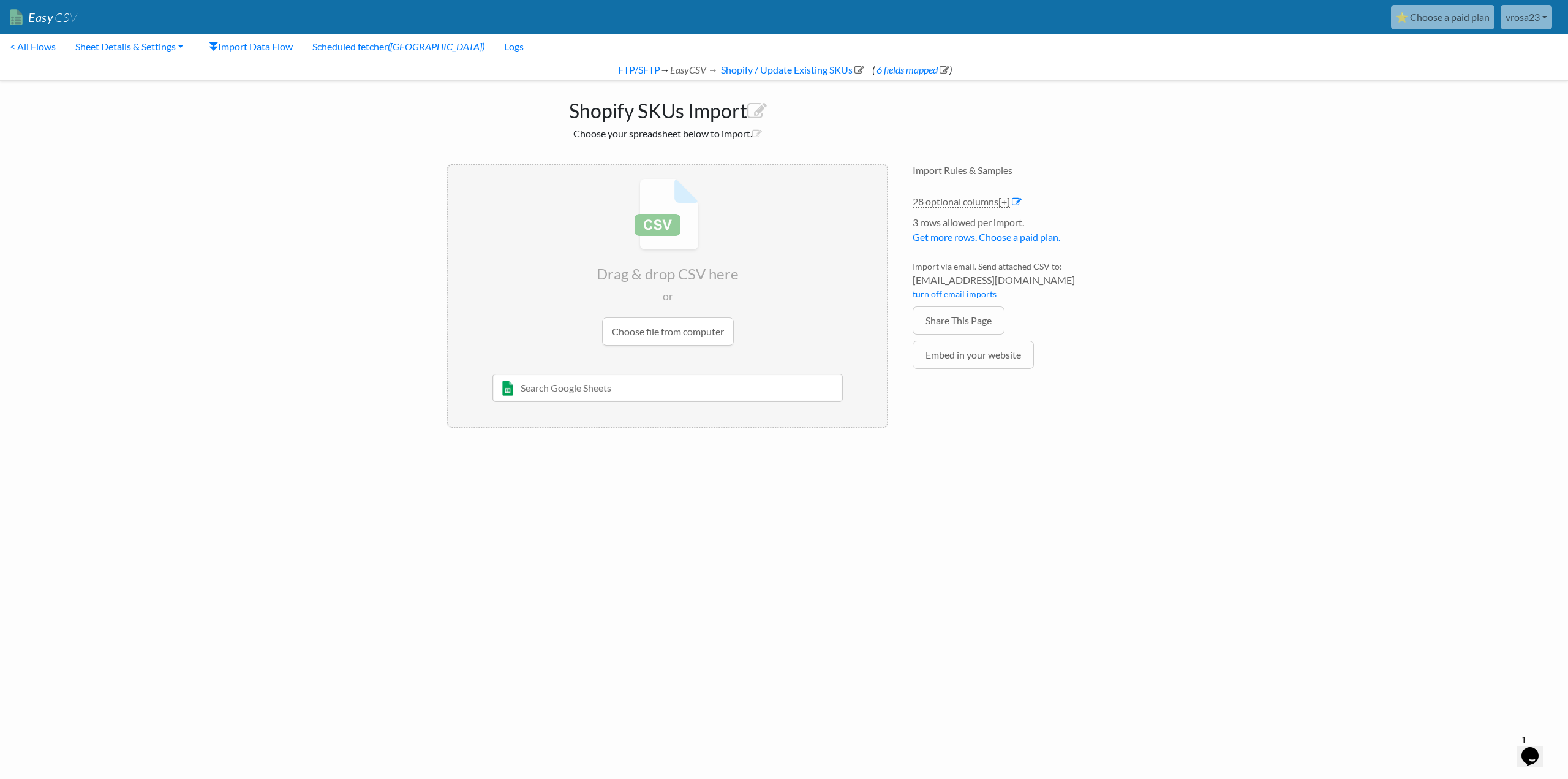
click at [1533, 22] on link "vrosa23" at bounding box center [1526, 17] width 52 height 25
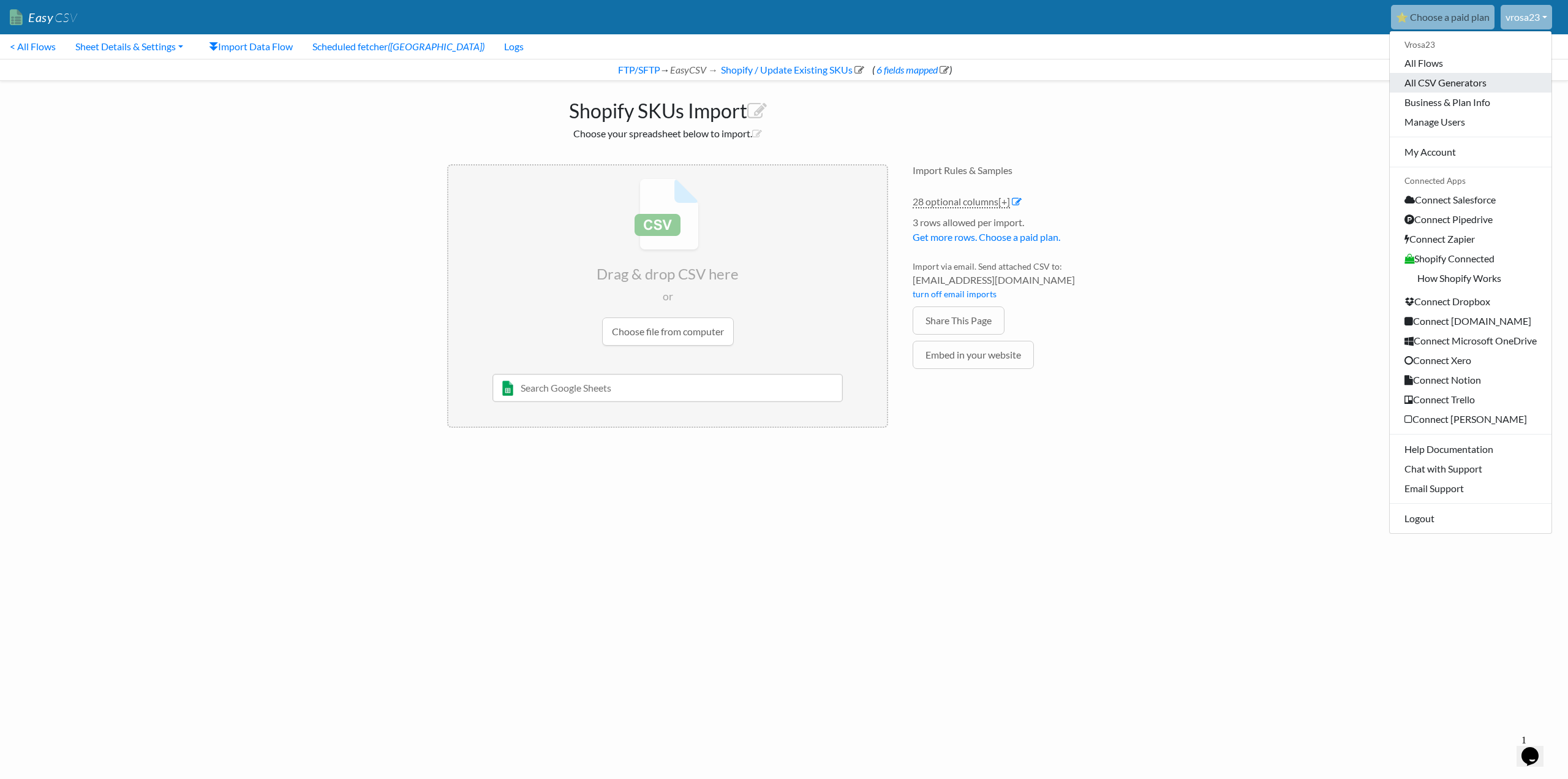
click at [1505, 79] on link "All CSV Generators" at bounding box center [1471, 82] width 162 height 19
